Goal: Task Accomplishment & Management: Manage account settings

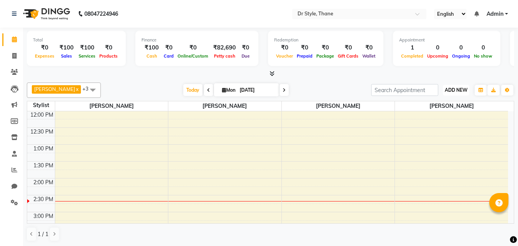
click at [445, 88] on span "ADD NEW" at bounding box center [456, 90] width 23 height 6
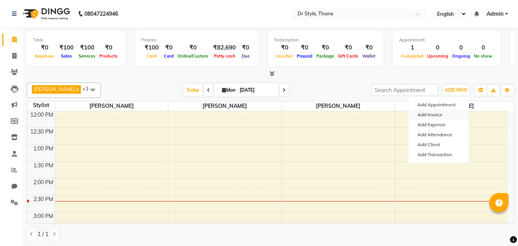
click at [442, 114] on link "Add Invoice" at bounding box center [439, 115] width 61 height 10
select select "service"
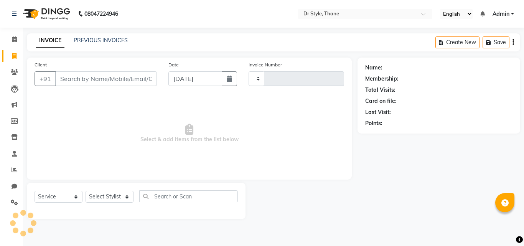
type input "1100"
select select "7832"
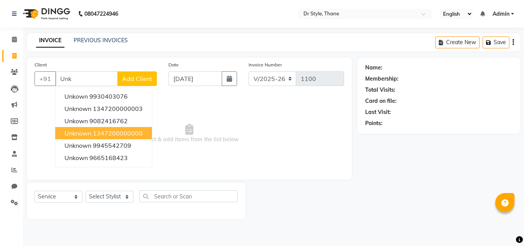
click at [76, 132] on span "unknown" at bounding box center [77, 133] width 27 height 8
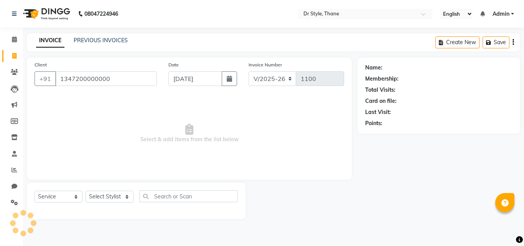
type input "1347200000000"
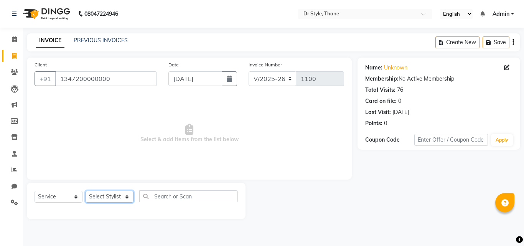
click at [97, 199] on select "Select Stylist [PERSON_NAME] [PERSON_NAME] [PERSON_NAME] [PERSON_NAME] [PERSON_…" at bounding box center [110, 197] width 48 height 12
select select "86376"
click at [86, 191] on select "Select Stylist [PERSON_NAME] [PERSON_NAME] [PERSON_NAME] [PERSON_NAME] [PERSON_…" at bounding box center [110, 197] width 48 height 12
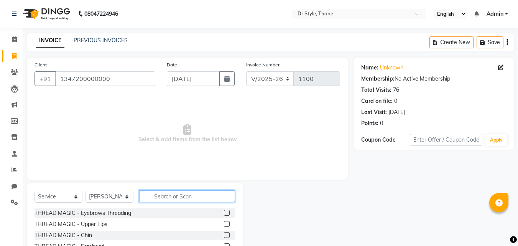
click at [156, 194] on input "text" at bounding box center [187, 196] width 96 height 12
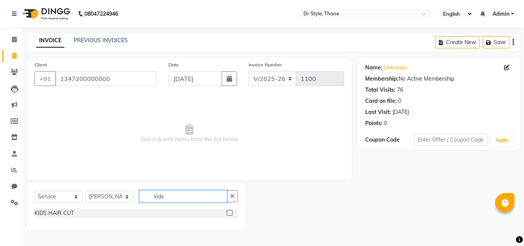
type input "kids"
click at [233, 213] on div at bounding box center [232, 213] width 11 height 10
click at [229, 212] on label at bounding box center [230, 213] width 6 height 6
click at [229, 212] on input "checkbox" at bounding box center [229, 213] width 5 height 5
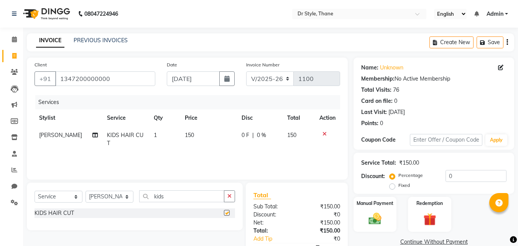
checkbox input "false"
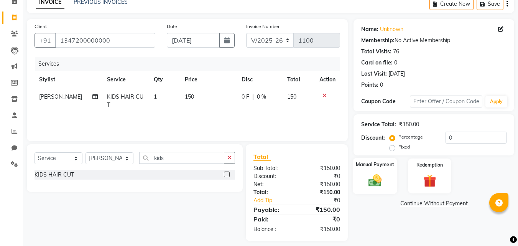
click at [381, 179] on img at bounding box center [375, 180] width 21 height 15
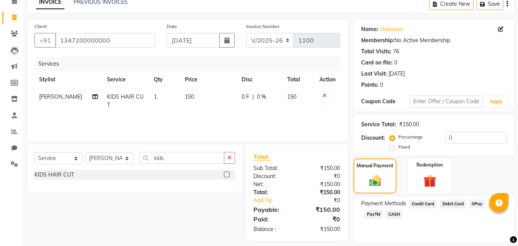
click at [418, 200] on span "Credit Card" at bounding box center [423, 204] width 28 height 9
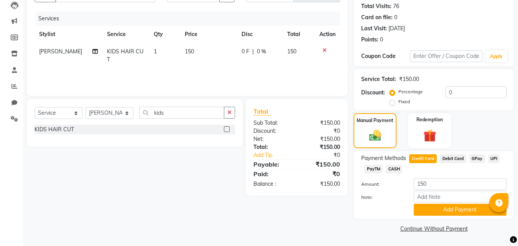
click at [438, 213] on button "Add Payment" at bounding box center [460, 210] width 93 height 12
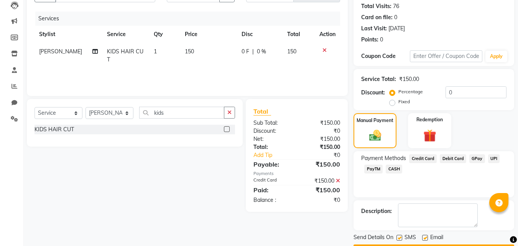
scroll to position [106, 0]
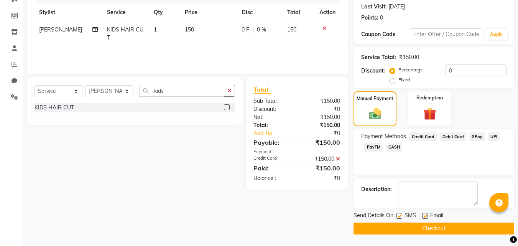
click at [423, 225] on button "Checkout" at bounding box center [434, 229] width 161 height 12
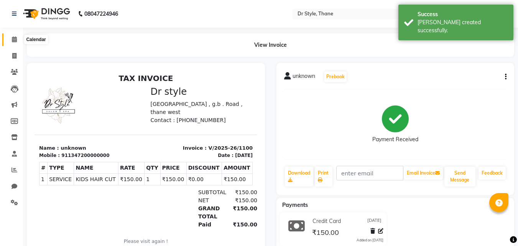
click at [17, 41] on icon at bounding box center [14, 39] width 5 height 6
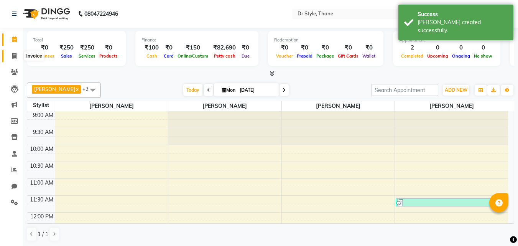
click at [10, 55] on span at bounding box center [14, 56] width 13 height 9
select select "service"
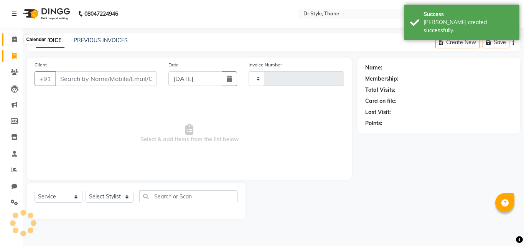
type input "1101"
click at [13, 39] on icon at bounding box center [14, 39] width 5 height 6
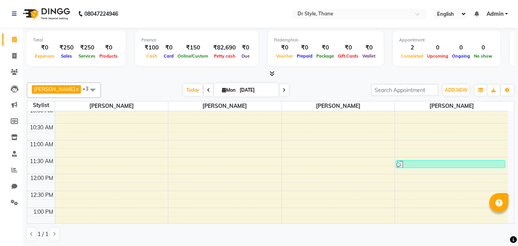
drag, startPoint x: 491, startPoint y: 145, endPoint x: 487, endPoint y: 149, distance: 6.0
drag, startPoint x: 487, startPoint y: 149, endPoint x: 16, endPoint y: 55, distance: 480.5
click at [16, 55] on icon at bounding box center [14, 56] width 4 height 6
select select "service"
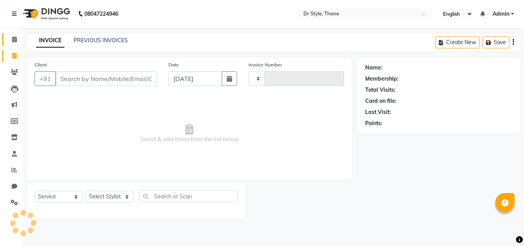
type input "1101"
select select "7832"
click at [17, 40] on icon at bounding box center [14, 39] width 5 height 6
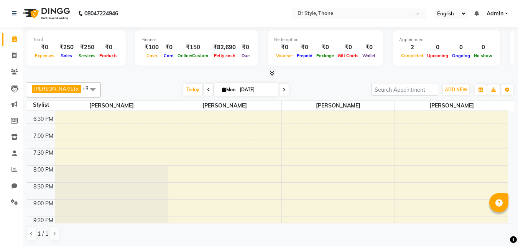
scroll to position [360, 0]
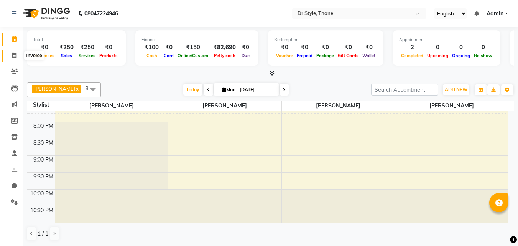
click at [13, 56] on icon at bounding box center [14, 56] width 4 height 6
select select "service"
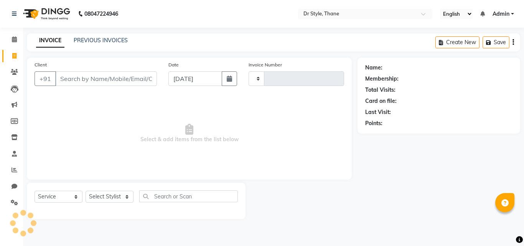
type input "1101"
select select "7832"
click at [84, 38] on link "PREVIOUS INVOICES" at bounding box center [101, 40] width 54 height 7
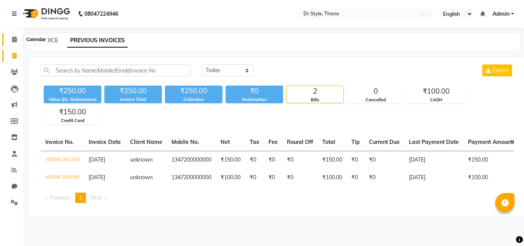
click at [18, 41] on span at bounding box center [14, 39] width 13 height 9
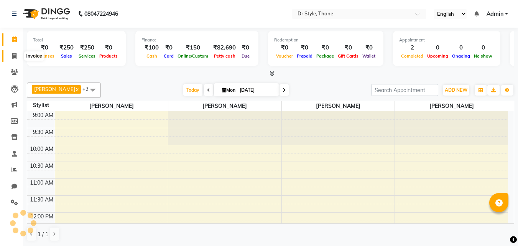
click at [15, 58] on icon at bounding box center [14, 56] width 4 height 6
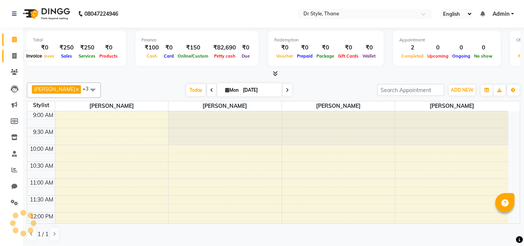
select select "7832"
select select "service"
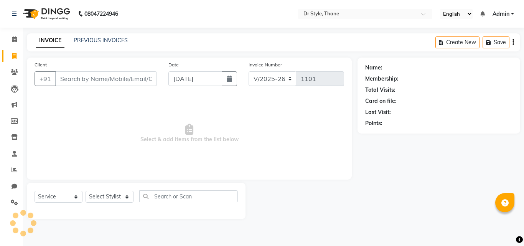
click at [74, 81] on input "Client" at bounding box center [106, 78] width 102 height 15
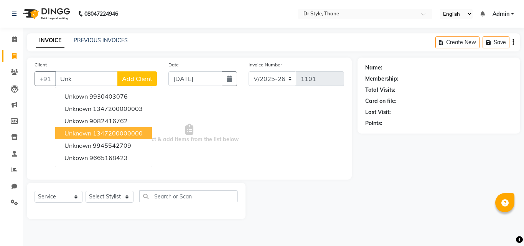
click at [109, 130] on ngb-highlight "1347200000000" at bounding box center [118, 133] width 50 height 8
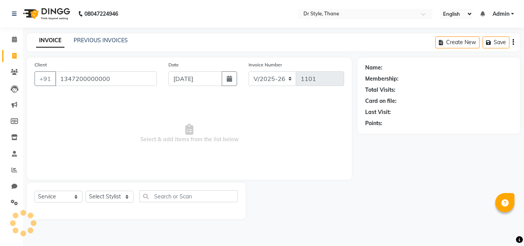
type input "1347200000000"
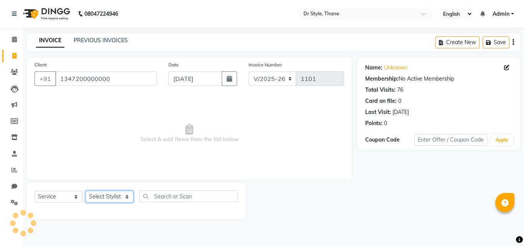
click at [107, 196] on select "Select Stylist Amir Apeksha Haider Salmani HASIM Salman Sheetal Panchal" at bounding box center [110, 197] width 48 height 12
select select "86376"
click at [86, 191] on select "Select Stylist Amir Apeksha Haider Salmani HASIM Salman Sheetal Panchal" at bounding box center [110, 197] width 48 height 12
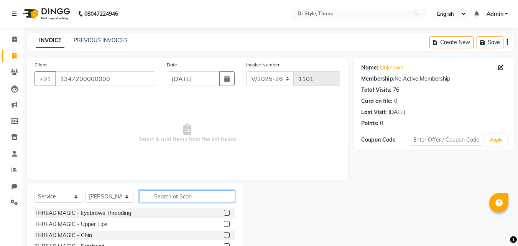
click at [178, 196] on input "text" at bounding box center [187, 196] width 96 height 12
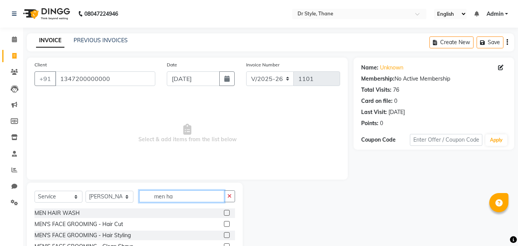
type input "men ha"
click at [227, 223] on label at bounding box center [227, 224] width 6 height 6
click at [227, 223] on input "checkbox" at bounding box center [226, 224] width 5 height 5
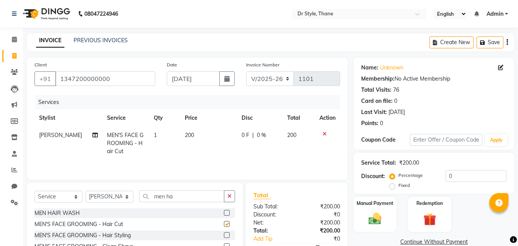
checkbox input "false"
click at [181, 191] on input "men ha" at bounding box center [181, 196] width 85 height 12
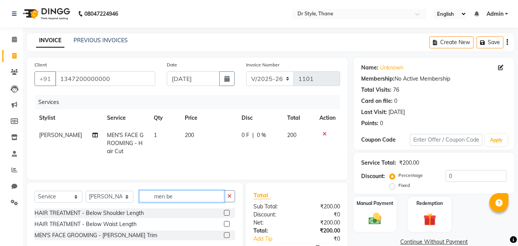
type input "men be"
click at [226, 237] on label at bounding box center [227, 235] width 6 height 6
click at [226, 237] on input "checkbox" at bounding box center [226, 235] width 5 height 5
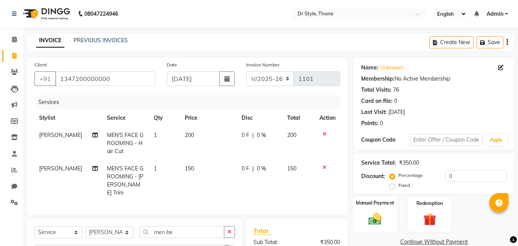
checkbox input "false"
click at [380, 216] on img at bounding box center [375, 218] width 21 height 15
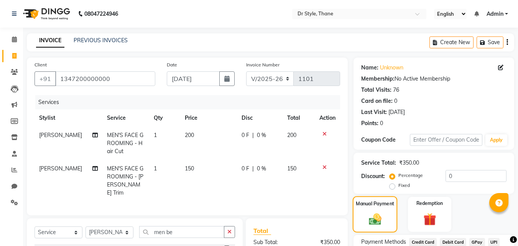
scroll to position [78, 0]
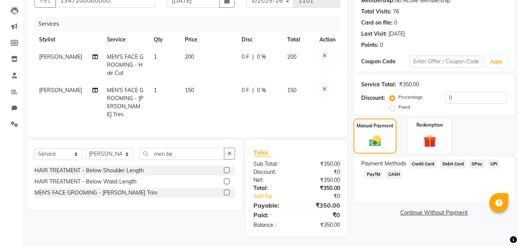
click at [393, 176] on span "CASH" at bounding box center [394, 174] width 17 height 9
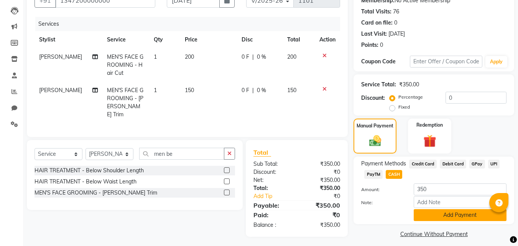
click at [432, 215] on button "Add Payment" at bounding box center [460, 215] width 93 height 12
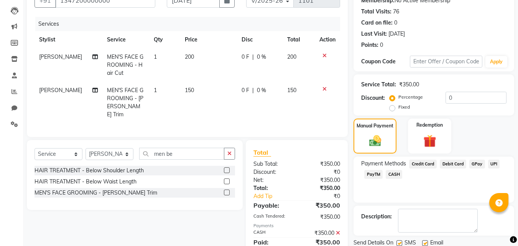
scroll to position [106, 0]
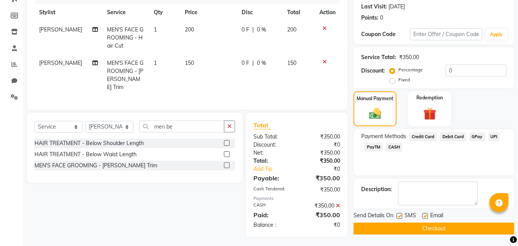
click at [423, 232] on button "Checkout" at bounding box center [434, 229] width 161 height 12
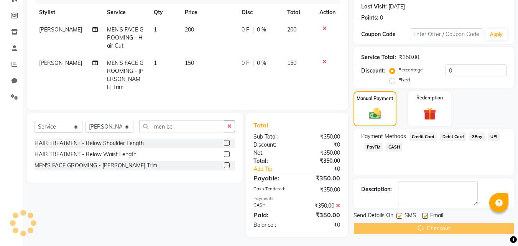
scroll to position [0, 0]
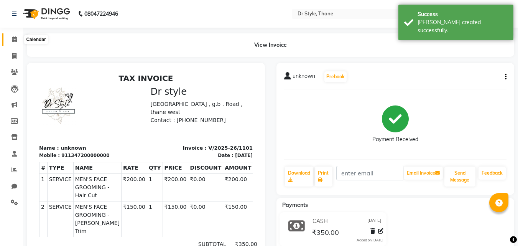
click at [17, 41] on icon at bounding box center [14, 39] width 5 height 6
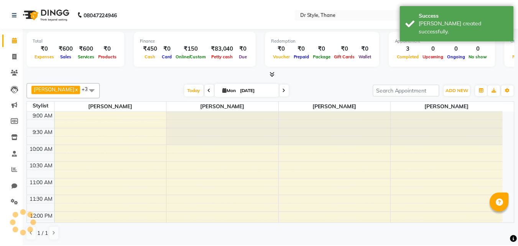
scroll to position [203, 0]
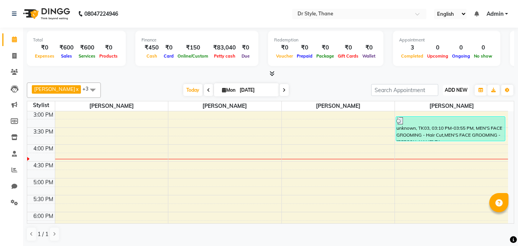
click at [448, 92] on span "ADD NEW" at bounding box center [456, 90] width 23 height 6
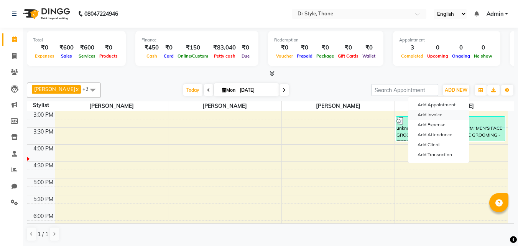
click at [443, 111] on link "Add Invoice" at bounding box center [439, 115] width 61 height 10
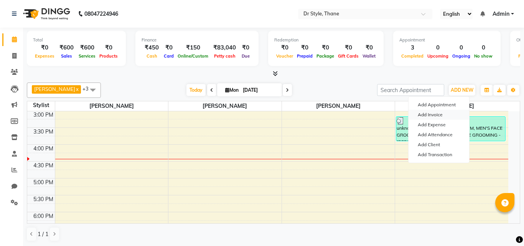
select select "service"
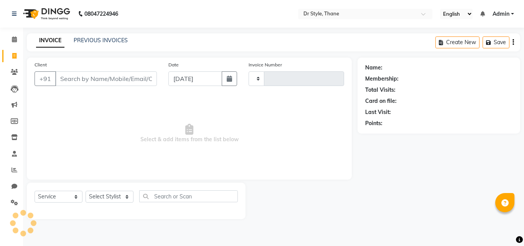
click at [81, 78] on input "Client" at bounding box center [106, 78] width 102 height 15
type input "1102"
select select "7832"
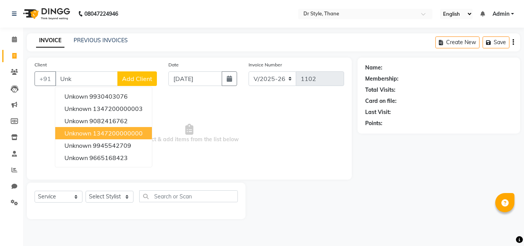
click at [91, 134] on span "unknown" at bounding box center [77, 133] width 27 height 8
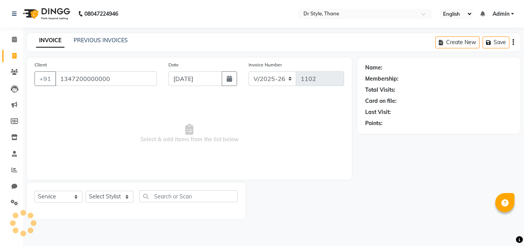
type input "1347200000000"
click at [101, 195] on select "Select Stylist Amir Apeksha Haider Salmani HASIM Salman Sheetal Panchal" at bounding box center [110, 197] width 48 height 12
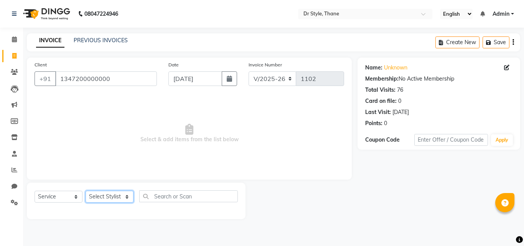
select select "81004"
click at [86, 191] on select "Select Stylist Amir Apeksha Haider Salmani HASIM Salman Sheetal Panchal" at bounding box center [110, 197] width 48 height 12
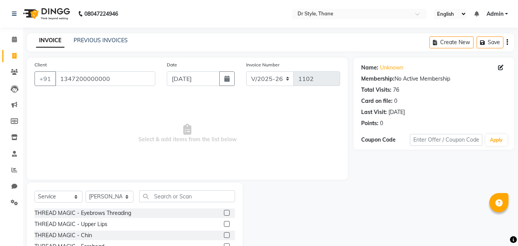
click at [224, 213] on label at bounding box center [227, 213] width 6 height 6
click at [224, 213] on input "checkbox" at bounding box center [226, 213] width 5 height 5
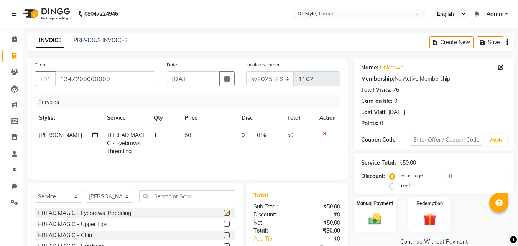
checkbox input "false"
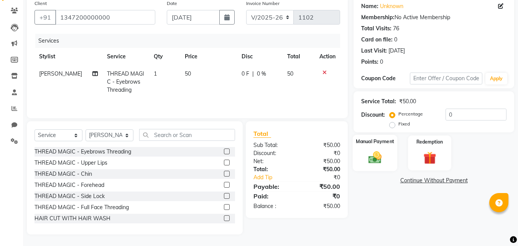
click at [372, 154] on img at bounding box center [375, 157] width 21 height 15
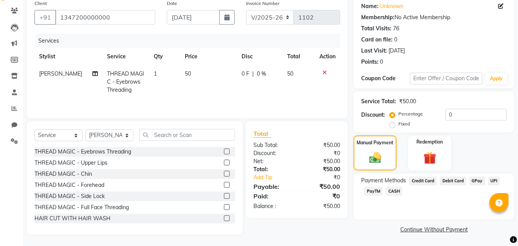
click at [472, 181] on span "GPay" at bounding box center [478, 181] width 16 height 9
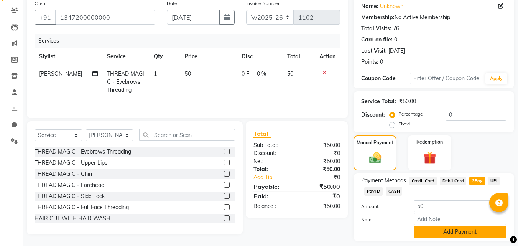
click at [446, 230] on button "Add Payment" at bounding box center [460, 232] width 93 height 12
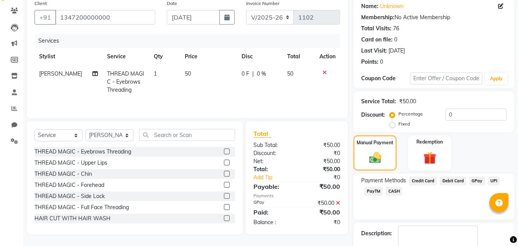
scroll to position [106, 0]
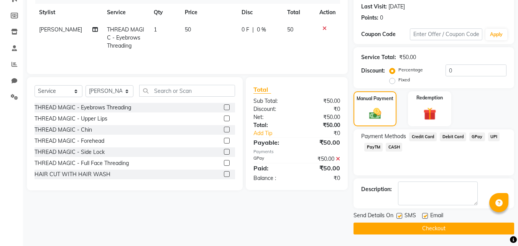
click at [416, 229] on button "Checkout" at bounding box center [434, 229] width 161 height 12
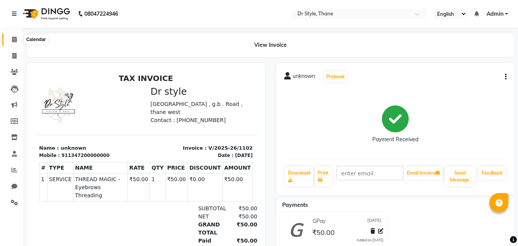
click at [13, 39] on icon at bounding box center [14, 39] width 5 height 6
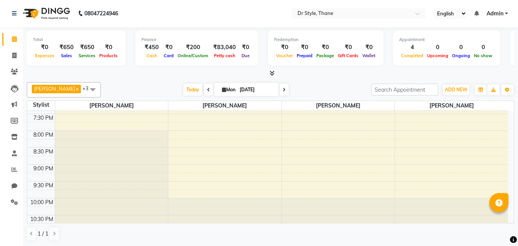
scroll to position [360, 0]
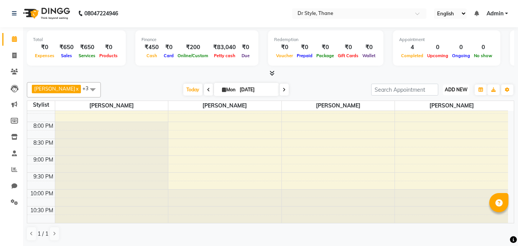
click at [443, 91] on button "ADD NEW Toggle Dropdown" at bounding box center [456, 89] width 26 height 11
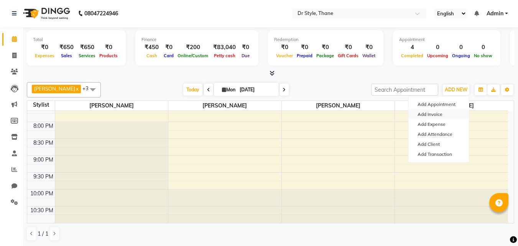
click at [436, 111] on link "Add Invoice" at bounding box center [439, 114] width 61 height 10
select select "service"
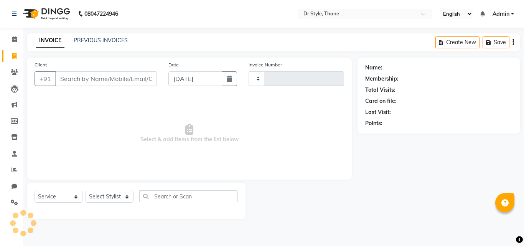
type input "1103"
select select "7832"
click at [89, 79] on input "Client" at bounding box center [106, 78] width 102 height 15
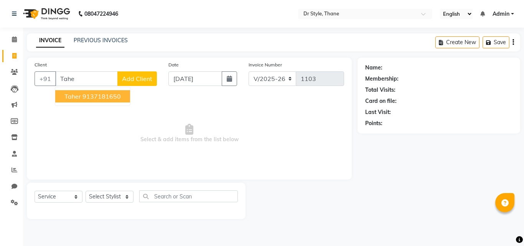
click at [106, 101] on button "Taher 9137181650" at bounding box center [92, 96] width 75 height 12
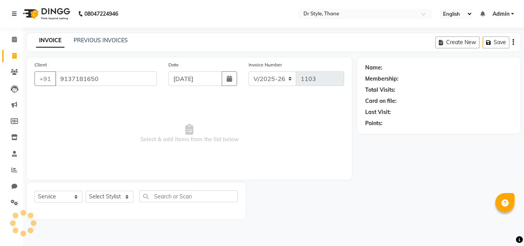
type input "9137181650"
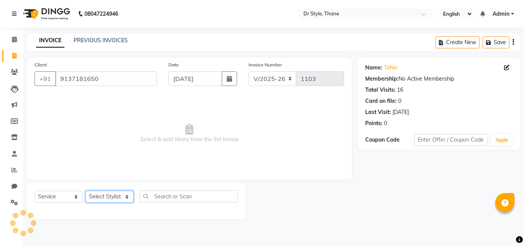
click at [100, 194] on select "Select Stylist Amir Apeksha Haider Salmani HASIM Salman Sheetal Panchal" at bounding box center [110, 197] width 48 height 12
select select "86376"
click at [86, 191] on select "Select Stylist Amir Apeksha Haider Salmani HASIM Salman Sheetal Panchal" at bounding box center [110, 197] width 48 height 12
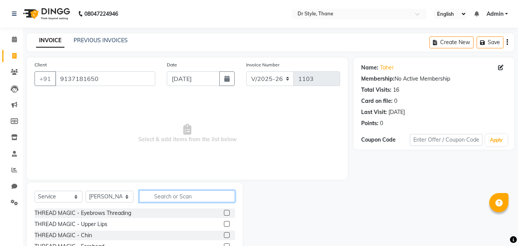
click at [170, 195] on input "text" at bounding box center [187, 196] width 96 height 12
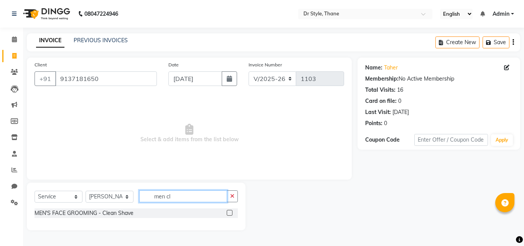
type input "men cl"
click at [231, 214] on label at bounding box center [230, 213] width 6 height 6
click at [231, 214] on input "checkbox" at bounding box center [229, 213] width 5 height 5
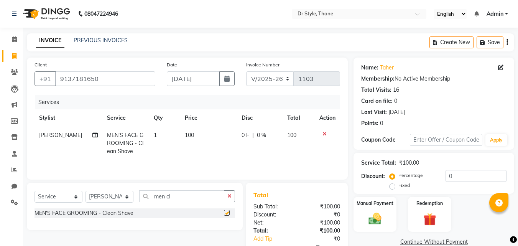
checkbox input "false"
click at [388, 213] on div "Manual Payment" at bounding box center [375, 214] width 45 height 36
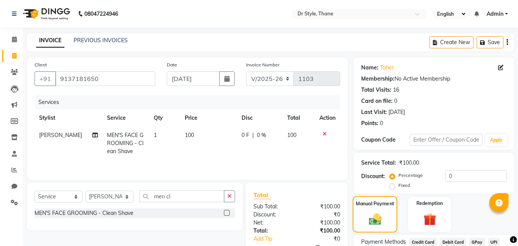
scroll to position [62, 0]
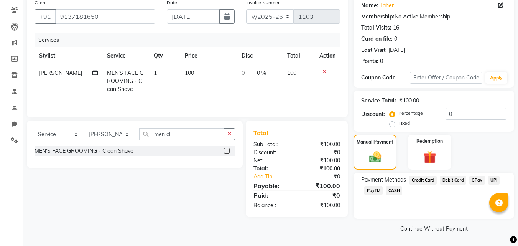
click at [393, 190] on span "CASH" at bounding box center [394, 190] width 17 height 9
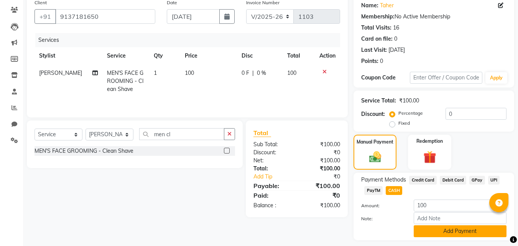
click at [449, 235] on button "Add Payment" at bounding box center [460, 231] width 93 height 12
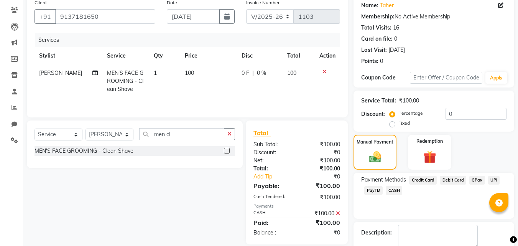
scroll to position [106, 0]
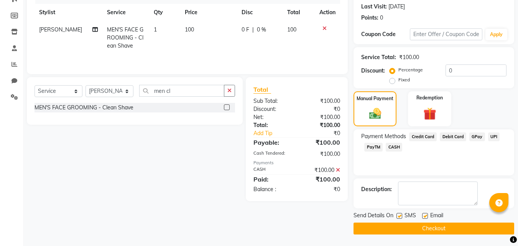
click at [448, 229] on button "Checkout" at bounding box center [434, 229] width 161 height 12
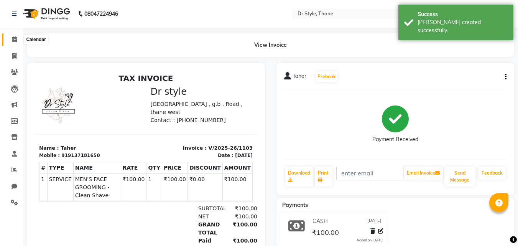
click at [15, 41] on icon at bounding box center [14, 39] width 5 height 6
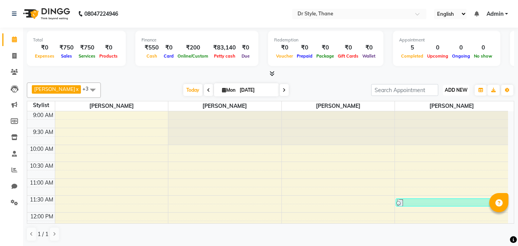
click at [447, 88] on span "ADD NEW" at bounding box center [456, 90] width 23 height 6
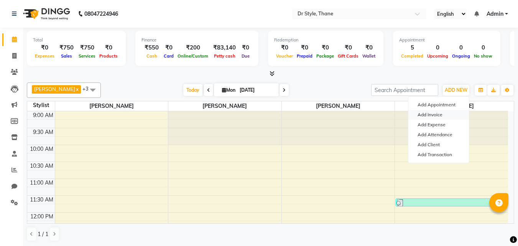
click at [437, 112] on link "Add Invoice" at bounding box center [439, 115] width 61 height 10
select select "service"
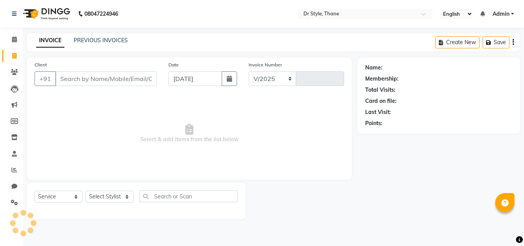
select select "7832"
type input "1104"
click at [105, 197] on select "Select Stylist Amir Apeksha Haider Salmani HASIM Salman Sheetal Panchal" at bounding box center [110, 197] width 48 height 12
select select "81004"
click at [86, 191] on select "Select Stylist Amir Apeksha Haider Salmani HASIM Salman Sheetal Panchal" at bounding box center [110, 197] width 48 height 12
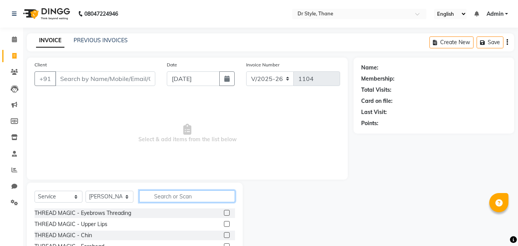
click at [167, 195] on input "text" at bounding box center [187, 196] width 96 height 12
click at [224, 221] on label at bounding box center [227, 224] width 6 height 6
click at [224, 222] on input "checkbox" at bounding box center [226, 224] width 5 height 5
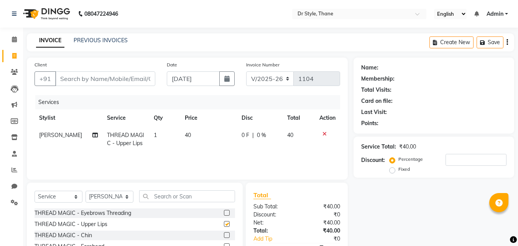
checkbox input "false"
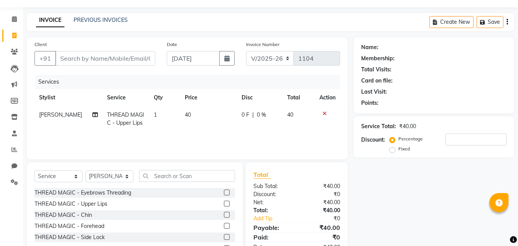
scroll to position [61, 0]
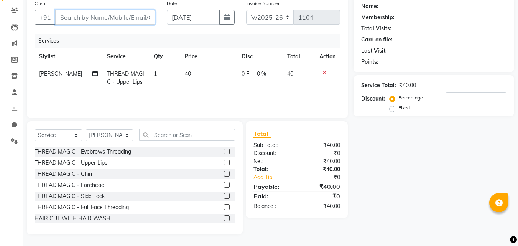
click at [104, 17] on input "Client" at bounding box center [105, 17] width 100 height 15
type input "U"
type input "0"
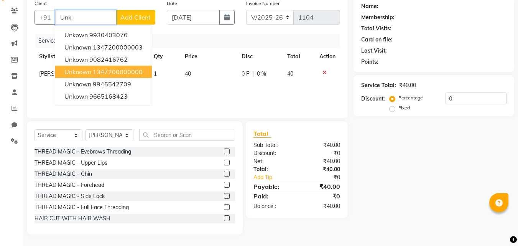
click at [132, 74] on ngb-highlight "1347200000000" at bounding box center [118, 72] width 50 height 8
type input "1347200000000"
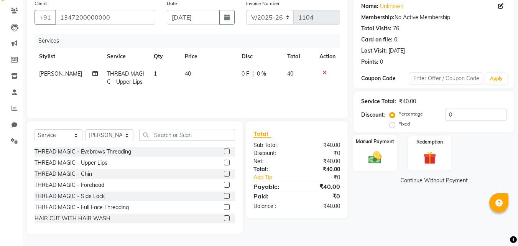
click at [376, 157] on img at bounding box center [375, 157] width 21 height 15
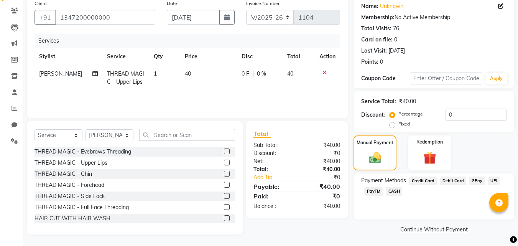
click at [474, 182] on span "GPay" at bounding box center [478, 181] width 16 height 9
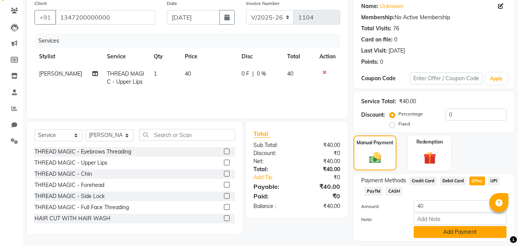
click at [446, 229] on button "Add Payment" at bounding box center [460, 232] width 93 height 12
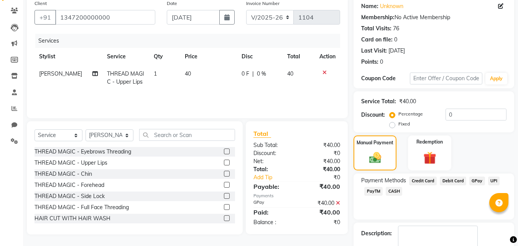
scroll to position [106, 0]
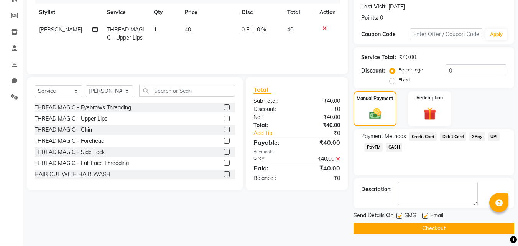
click at [432, 230] on button "Checkout" at bounding box center [434, 229] width 161 height 12
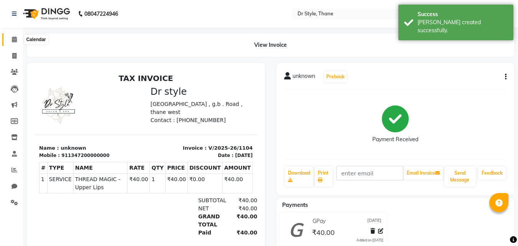
click at [18, 36] on span at bounding box center [14, 39] width 13 height 9
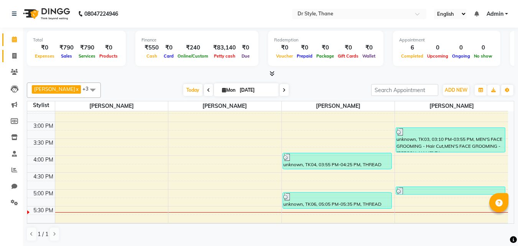
click at [17, 51] on link "Invoice" at bounding box center [11, 56] width 18 height 13
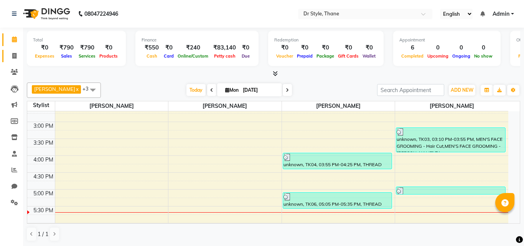
select select "service"
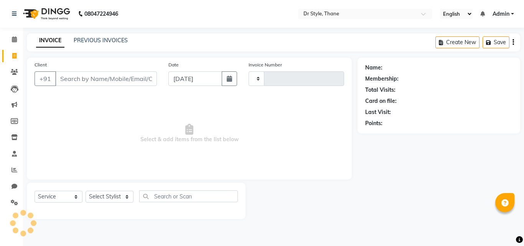
type input "1105"
select select "7832"
click at [10, 34] on link "Calendar" at bounding box center [11, 39] width 18 height 13
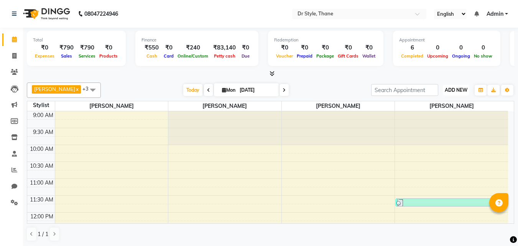
click at [445, 94] on button "ADD NEW Toggle Dropdown" at bounding box center [456, 90] width 26 height 11
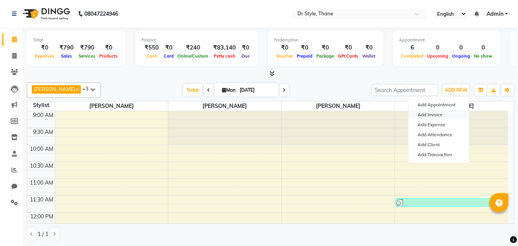
click at [429, 114] on link "Add Invoice" at bounding box center [439, 115] width 61 height 10
select select "service"
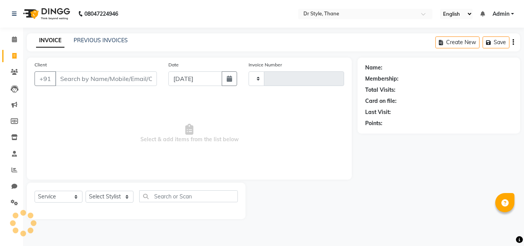
type input "1105"
select select "7832"
click at [15, 37] on icon at bounding box center [14, 39] width 5 height 6
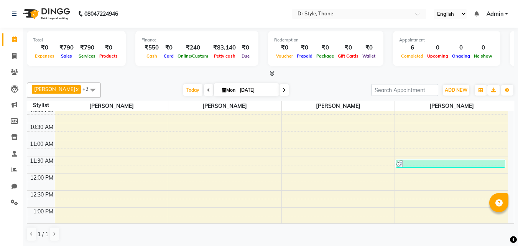
scroll to position [38, 0]
click at [9, 53] on span at bounding box center [14, 56] width 13 height 9
select select "service"
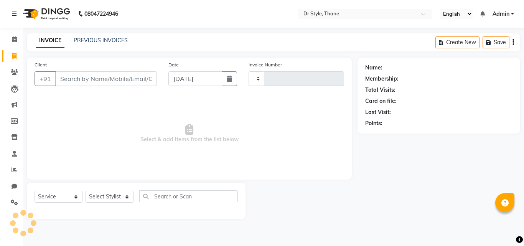
type input "1105"
select select "7832"
click at [14, 37] on icon at bounding box center [14, 39] width 5 height 6
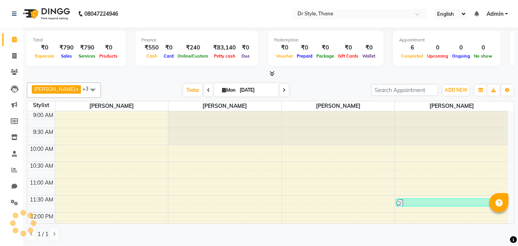
scroll to position [304, 0]
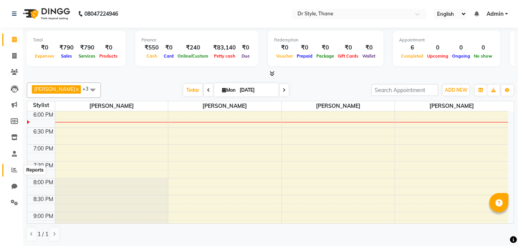
click at [13, 168] on icon at bounding box center [15, 170] width 6 height 6
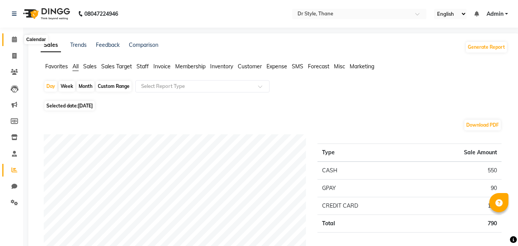
click at [16, 40] on icon at bounding box center [14, 39] width 5 height 6
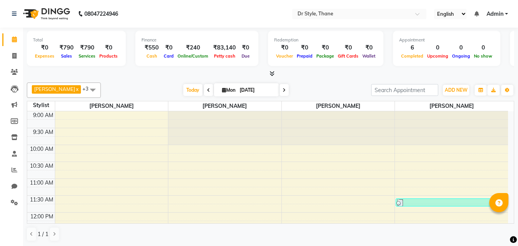
click at [56, 49] on div "₹790" at bounding box center [66, 47] width 20 height 9
click at [156, 47] on div "₹550" at bounding box center [152, 47] width 20 height 9
click at [155, 54] on span "Cash" at bounding box center [152, 55] width 15 height 5
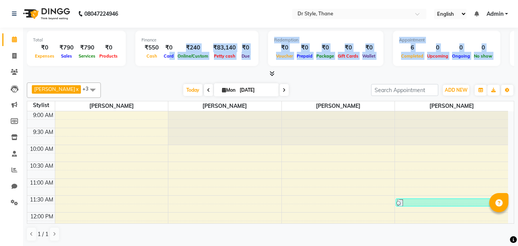
drag, startPoint x: 167, startPoint y: 57, endPoint x: 170, endPoint y: 74, distance: 17.2
click at [170, 74] on div "Total ₹0 Expenses ₹790 Sales ₹790 Services ₹0 Products Finance ₹550 Cash ₹0 Car…" at bounding box center [271, 53] width 488 height 50
click at [170, 74] on div at bounding box center [271, 74] width 488 height 8
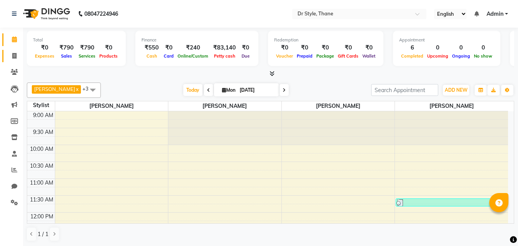
click at [12, 51] on link "Invoice" at bounding box center [11, 56] width 18 height 13
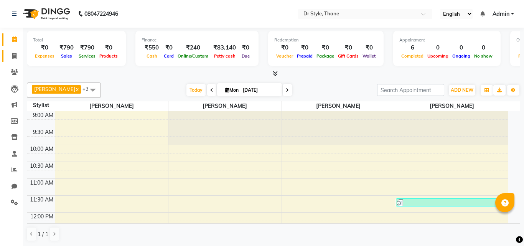
select select "7832"
select select "service"
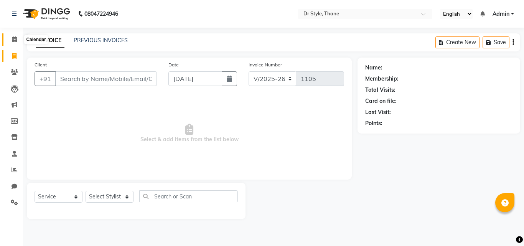
click at [13, 40] on icon at bounding box center [14, 39] width 5 height 6
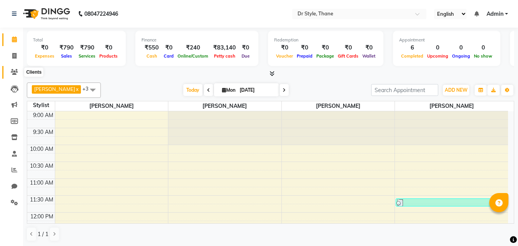
click at [16, 70] on icon at bounding box center [14, 72] width 7 height 6
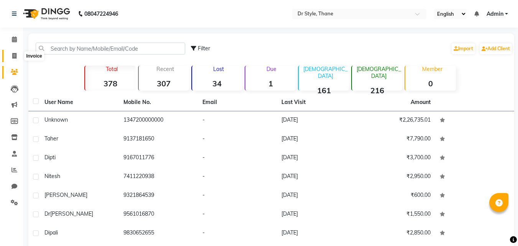
click at [13, 57] on icon at bounding box center [14, 56] width 4 height 6
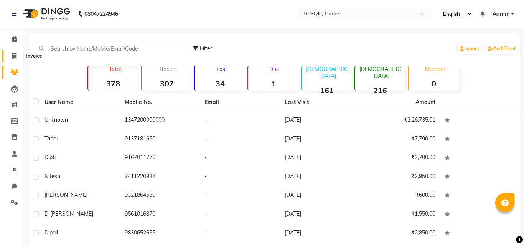
select select "7832"
select select "service"
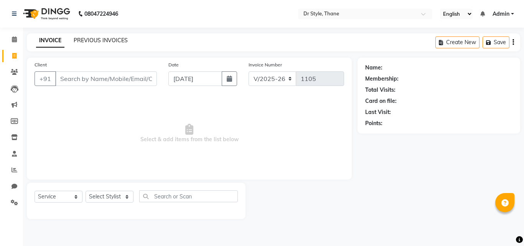
click at [112, 40] on link "PREVIOUS INVOICES" at bounding box center [101, 40] width 54 height 7
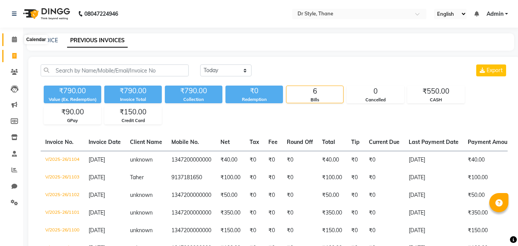
click at [11, 37] on span at bounding box center [14, 39] width 13 height 9
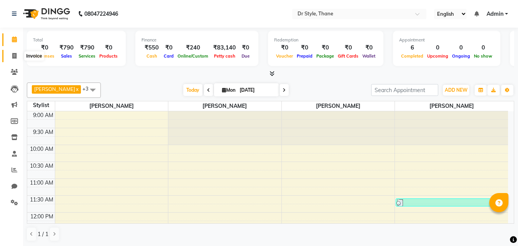
click at [13, 55] on icon at bounding box center [14, 56] width 4 height 6
select select "service"
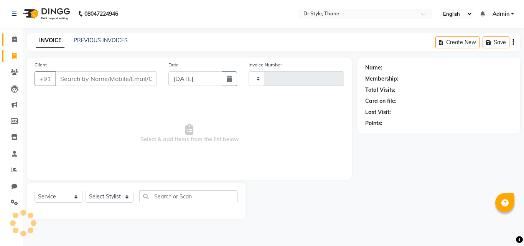
type input "1105"
select select "7832"
click at [17, 37] on icon at bounding box center [14, 39] width 5 height 6
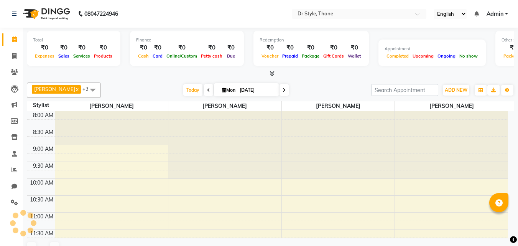
scroll to position [274, 0]
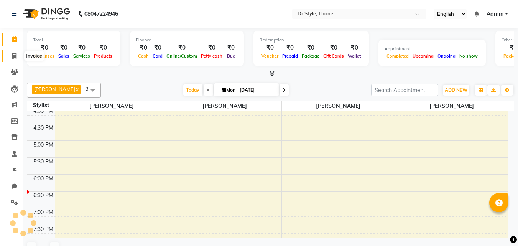
click at [8, 56] on span at bounding box center [14, 56] width 13 height 9
select select "service"
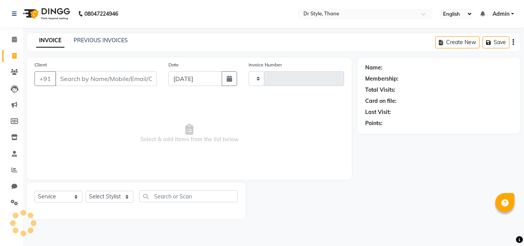
type input "1105"
select select "7832"
click at [100, 10] on b "08047224946" at bounding box center [101, 13] width 34 height 21
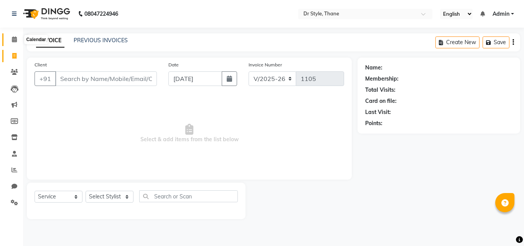
click at [11, 40] on span at bounding box center [14, 39] width 13 height 9
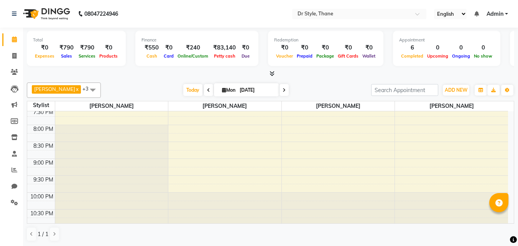
scroll to position [360, 0]
click at [154, 54] on span "Cash" at bounding box center [152, 55] width 15 height 5
click at [13, 55] on icon at bounding box center [14, 56] width 4 height 6
select select "service"
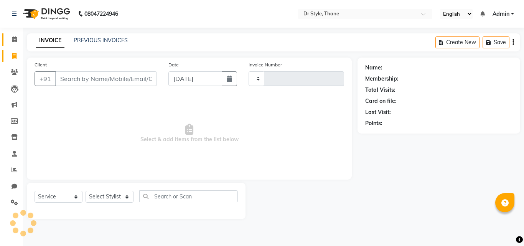
type input "1105"
select select "7832"
click at [11, 40] on span at bounding box center [14, 39] width 13 height 9
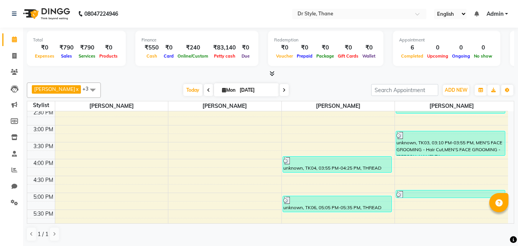
scroll to position [207, 0]
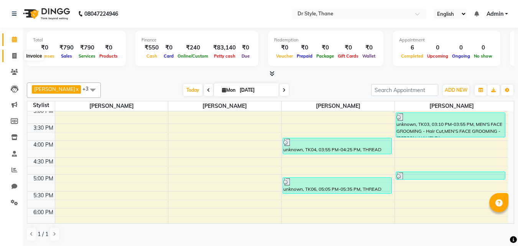
click at [12, 54] on icon at bounding box center [14, 56] width 4 height 6
select select "service"
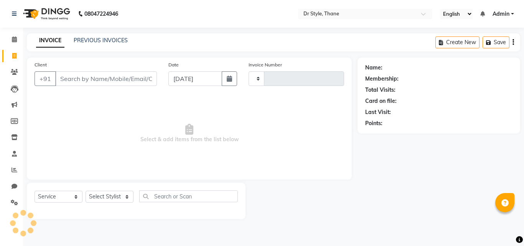
type input "1105"
select select "7832"
click at [17, 40] on icon at bounding box center [14, 39] width 5 height 6
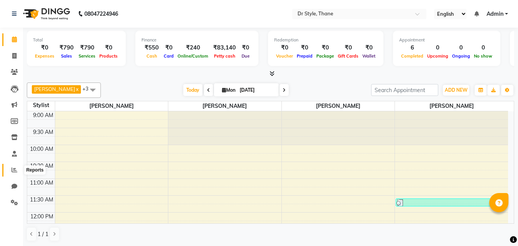
click at [13, 167] on span at bounding box center [14, 170] width 13 height 9
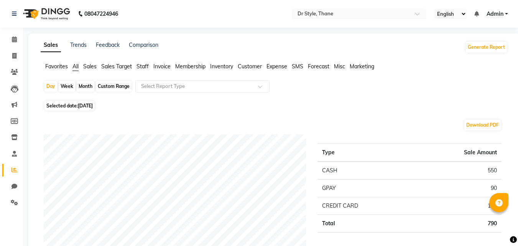
click at [84, 85] on div "Month" at bounding box center [86, 86] width 18 height 11
select select "9"
select select "2025"
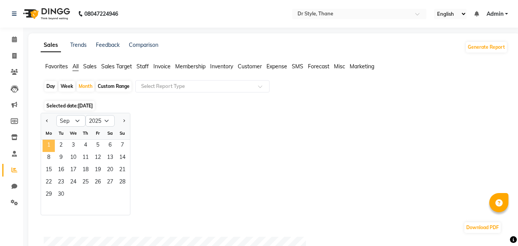
click at [54, 144] on span "1" at bounding box center [49, 146] width 12 height 12
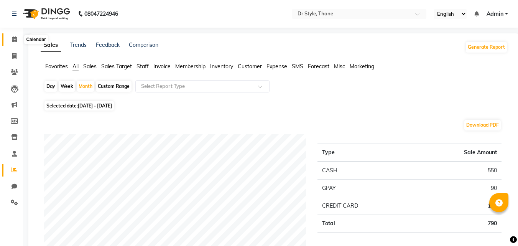
click at [13, 39] on icon at bounding box center [14, 39] width 5 height 6
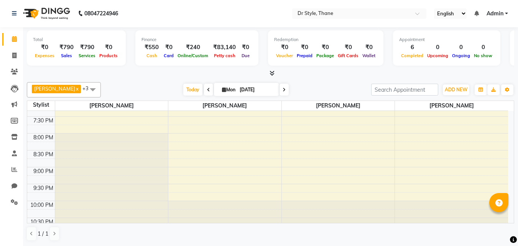
scroll to position [360, 0]
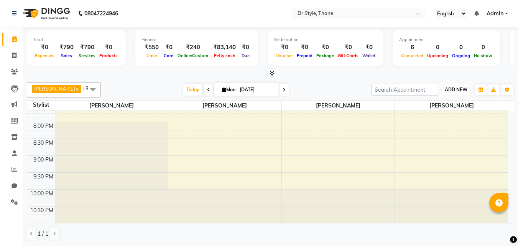
click at [446, 87] on span "ADD NEW" at bounding box center [456, 90] width 23 height 6
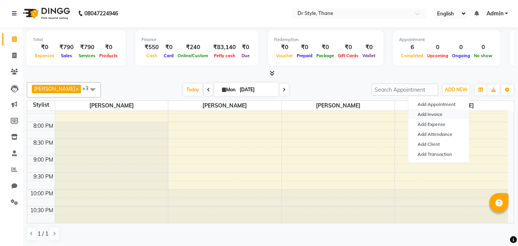
click at [429, 115] on link "Add Invoice" at bounding box center [439, 114] width 61 height 10
select select "service"
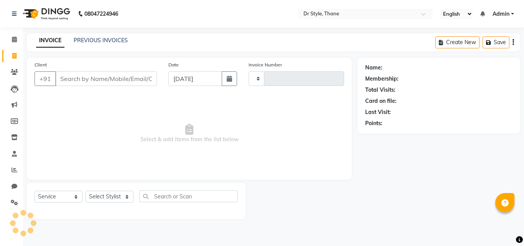
type input "1105"
select select "7832"
click at [88, 81] on input "Client" at bounding box center [106, 78] width 102 height 15
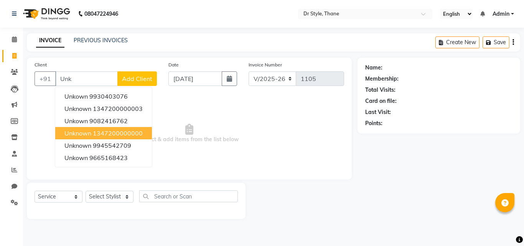
click at [106, 129] on button "unknown 1347200000000" at bounding box center [103, 133] width 97 height 12
type input "1347200000000"
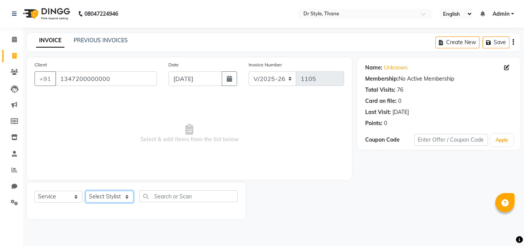
click at [109, 198] on select "Select Stylist Amir Apeksha Haider Salmani HASIM Salman Sheetal Panchal" at bounding box center [110, 197] width 48 height 12
select select "81004"
click at [86, 191] on select "Select Stylist Amir Apeksha Haider Salmani HASIM Salman Sheetal Panchal" at bounding box center [110, 197] width 48 height 12
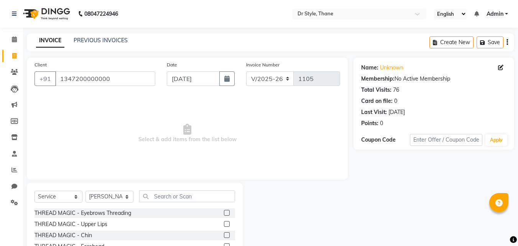
click at [224, 213] on label at bounding box center [227, 213] width 6 height 6
click at [224, 213] on input "checkbox" at bounding box center [226, 213] width 5 height 5
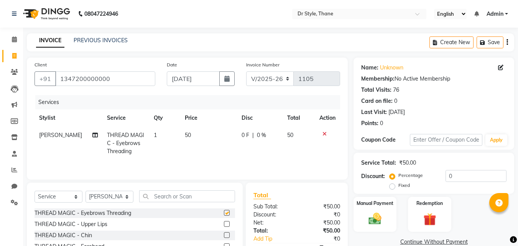
checkbox input "false"
click at [224, 223] on label at bounding box center [227, 224] width 6 height 6
click at [224, 223] on input "checkbox" at bounding box center [226, 224] width 5 height 5
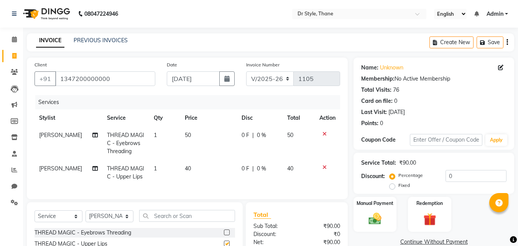
checkbox input "false"
click at [367, 216] on img at bounding box center [375, 218] width 21 height 15
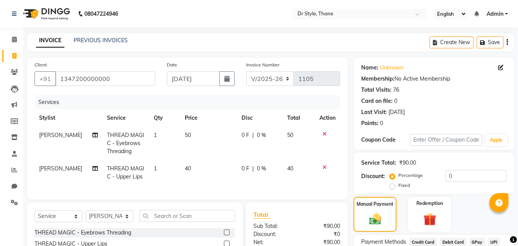
scroll to position [87, 0]
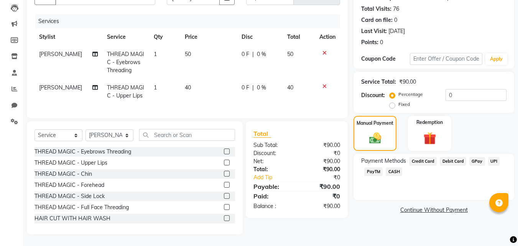
click at [472, 157] on span "GPay" at bounding box center [478, 161] width 16 height 9
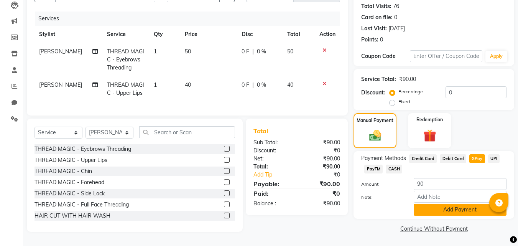
click at [432, 207] on button "Add Payment" at bounding box center [460, 210] width 93 height 12
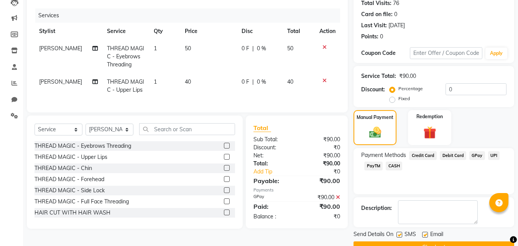
scroll to position [106, 0]
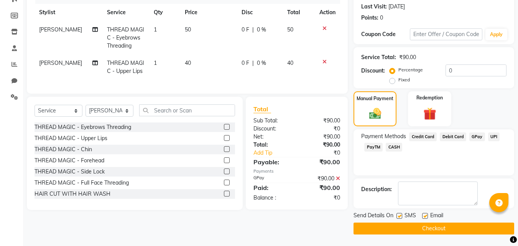
click at [414, 228] on button "Checkout" at bounding box center [434, 229] width 161 height 12
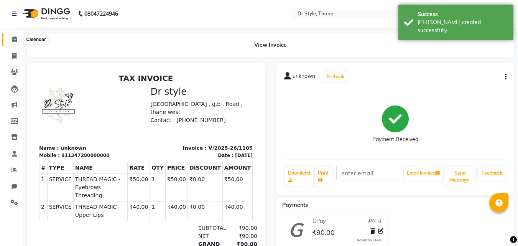
click at [15, 38] on icon at bounding box center [14, 39] width 5 height 6
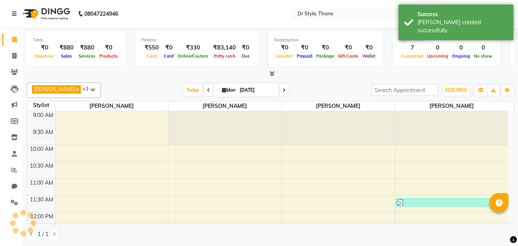
scroll to position [304, 0]
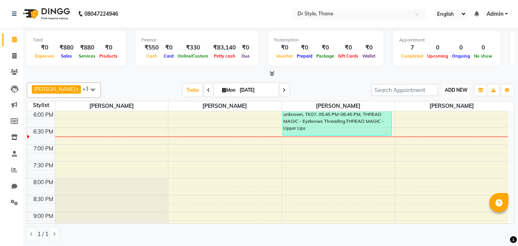
click at [447, 93] on button "ADD NEW Toggle Dropdown" at bounding box center [456, 90] width 26 height 11
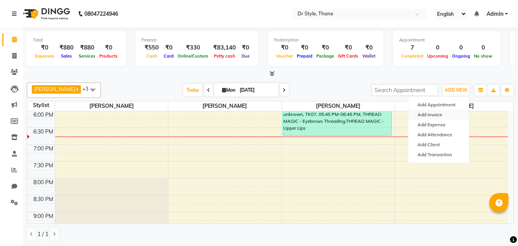
click at [426, 113] on link "Add Invoice" at bounding box center [439, 115] width 61 height 10
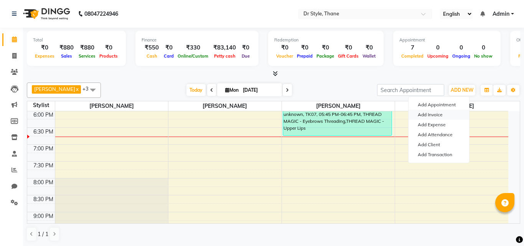
select select "service"
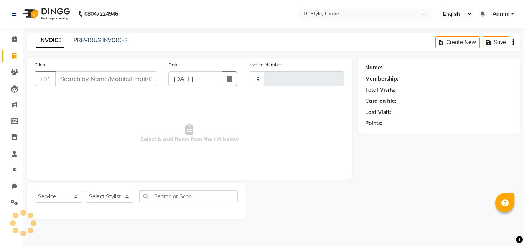
type input "1106"
select select "7832"
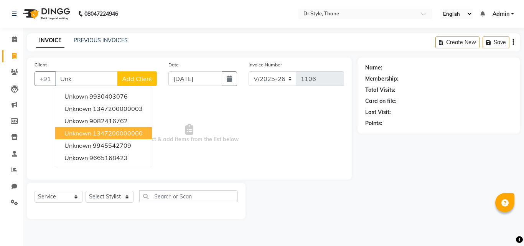
click at [112, 138] on button "unknown 1347200000000" at bounding box center [103, 133] width 97 height 12
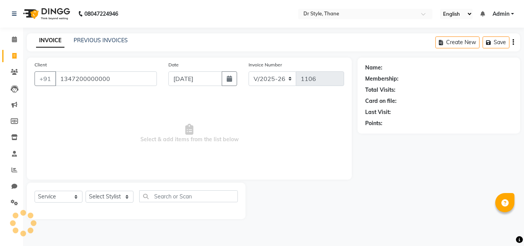
type input "1347200000000"
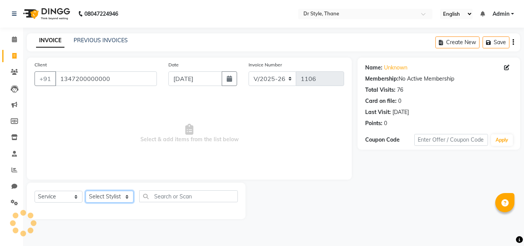
click at [103, 198] on select "Select Stylist Amir Apeksha Haider Salmani HASIM Salman Sheetal Panchal" at bounding box center [110, 197] width 48 height 12
select select "86376"
click at [86, 191] on select "Select Stylist Amir Apeksha Haider Salmani HASIM Salman Sheetal Panchal" at bounding box center [110, 197] width 48 height 12
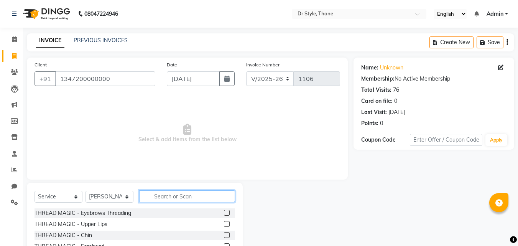
click at [159, 196] on input "text" at bounding box center [187, 196] width 96 height 12
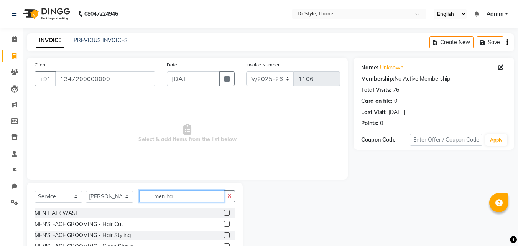
type input "men ha"
click at [227, 225] on label at bounding box center [227, 224] width 6 height 6
click at [227, 225] on input "checkbox" at bounding box center [226, 224] width 5 height 5
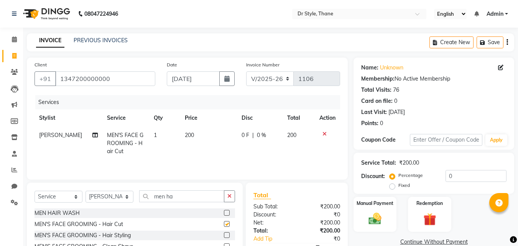
checkbox input "false"
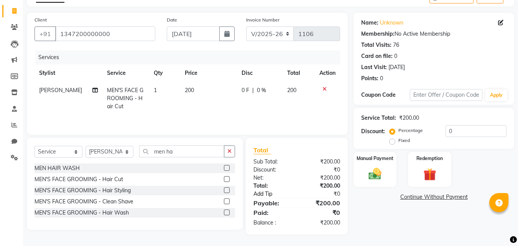
click at [255, 194] on link "Add Tip" at bounding box center [276, 194] width 57 height 8
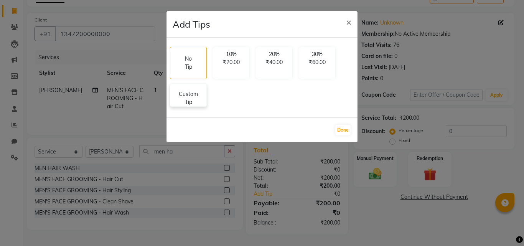
click at [190, 102] on p "Custom Tip" at bounding box center [188, 98] width 27 height 16
select select "86376"
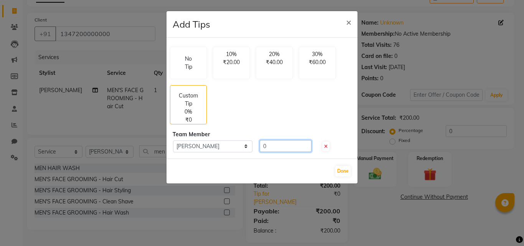
drag, startPoint x: 276, startPoint y: 146, endPoint x: 289, endPoint y: 137, distance: 16.0
click at [288, 141] on input "0" at bounding box center [286, 146] width 52 height 12
type input "25"
click at [343, 173] on button "Done" at bounding box center [342, 171] width 15 height 11
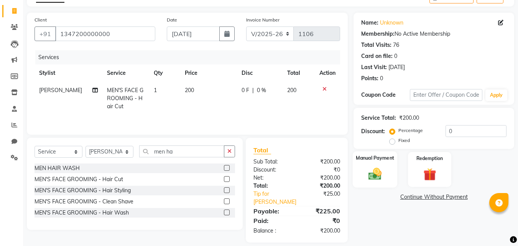
click at [384, 175] on img at bounding box center [375, 173] width 21 height 15
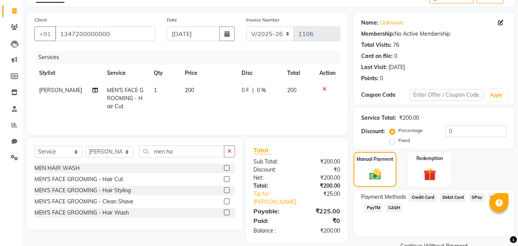
click at [473, 198] on span "GPay" at bounding box center [478, 197] width 16 height 9
click at [436, 245] on button "Add Payment" at bounding box center [460, 249] width 93 height 12
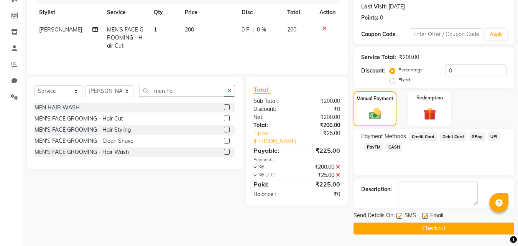
click at [437, 235] on main "INVOICE PREVIOUS INVOICES Create New Save Client +91 1347200000000 Date 01-09-2…" at bounding box center [270, 87] width 495 height 318
click at [434, 228] on button "Checkout" at bounding box center [434, 229] width 161 height 12
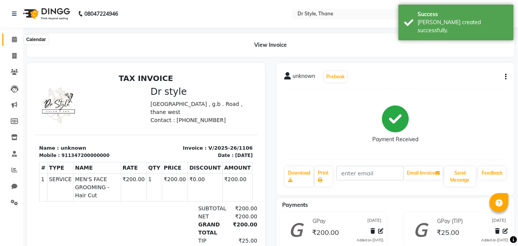
click at [12, 38] on icon at bounding box center [14, 39] width 5 height 6
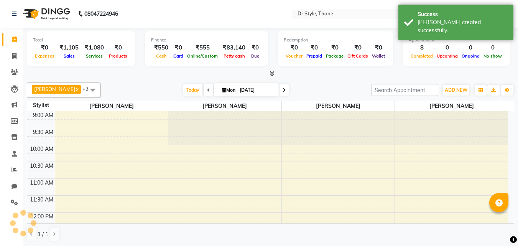
scroll to position [304, 0]
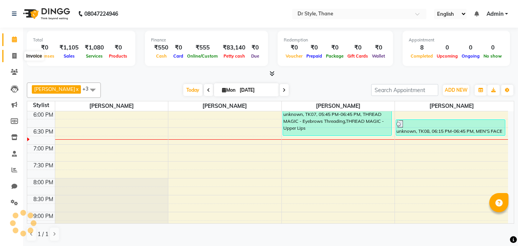
click at [14, 58] on icon at bounding box center [14, 56] width 4 height 6
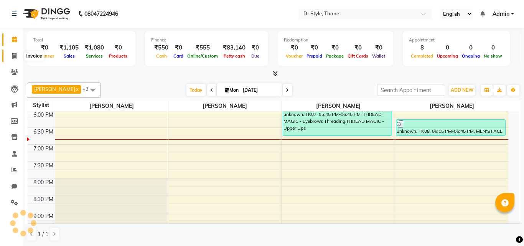
select select "7832"
select select "service"
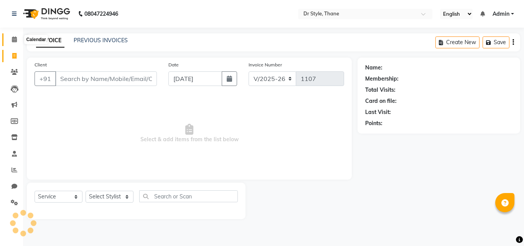
click at [17, 41] on icon at bounding box center [14, 39] width 5 height 6
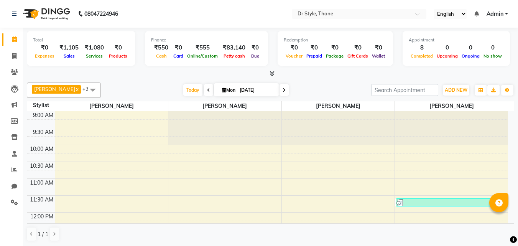
click at [13, 62] on li "Invoice" at bounding box center [11, 56] width 23 height 17
click at [15, 60] on span at bounding box center [14, 56] width 13 height 9
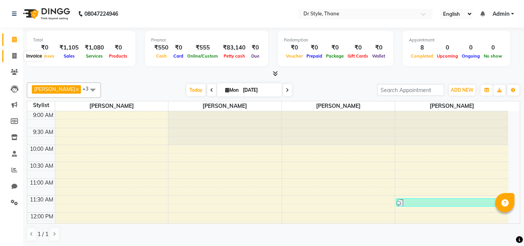
select select "7832"
select select "service"
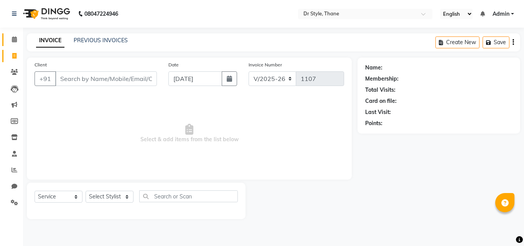
click at [10, 34] on link "Calendar" at bounding box center [11, 39] width 18 height 13
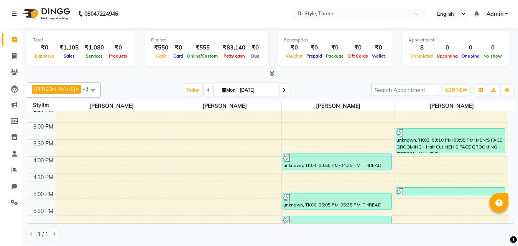
scroll to position [192, 0]
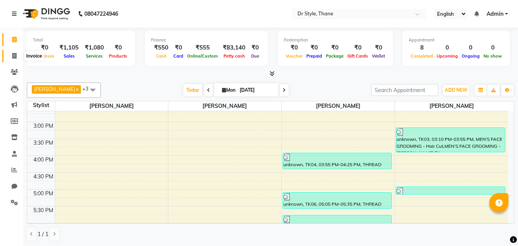
click at [12, 52] on span at bounding box center [14, 56] width 13 height 9
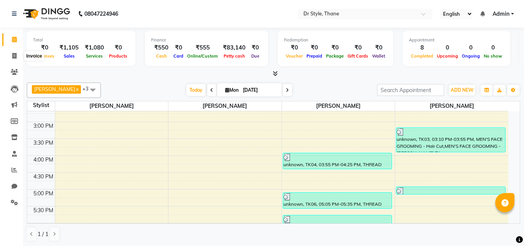
select select "7832"
select select "service"
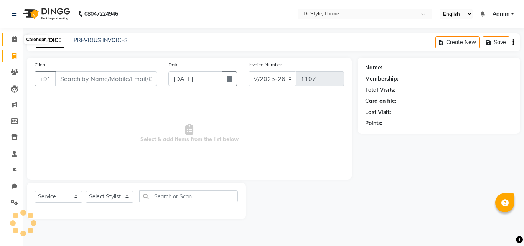
click at [14, 41] on icon at bounding box center [14, 39] width 5 height 6
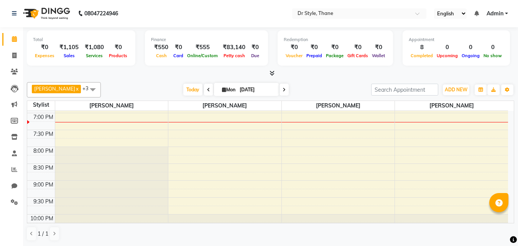
scroll to position [322, 0]
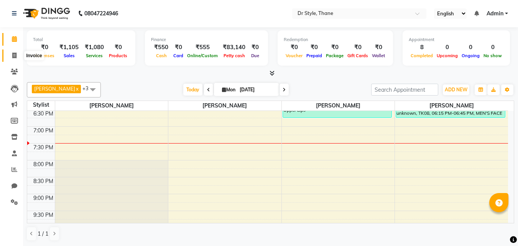
click at [9, 53] on span at bounding box center [14, 55] width 13 height 9
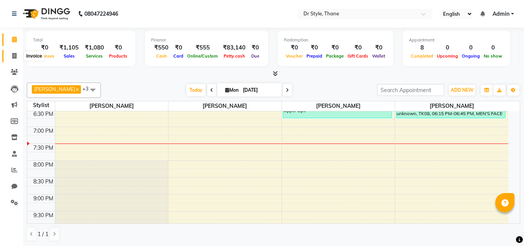
select select "7832"
select select "service"
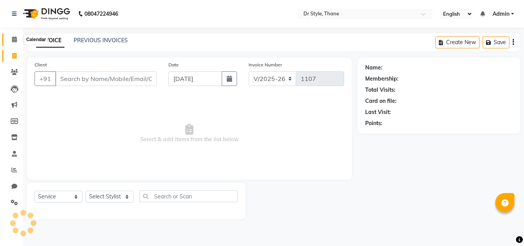
click at [12, 40] on icon at bounding box center [14, 39] width 5 height 6
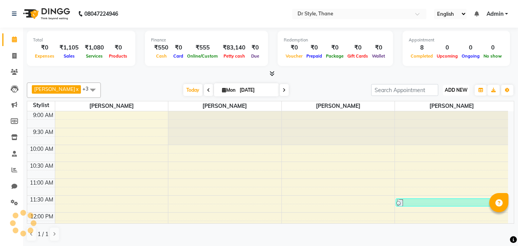
click at [449, 89] on span "ADD NEW" at bounding box center [456, 90] width 23 height 6
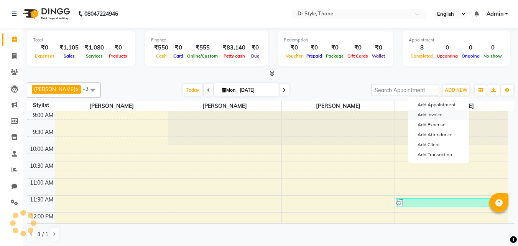
click at [435, 112] on link "Add Invoice" at bounding box center [439, 115] width 61 height 10
select select "service"
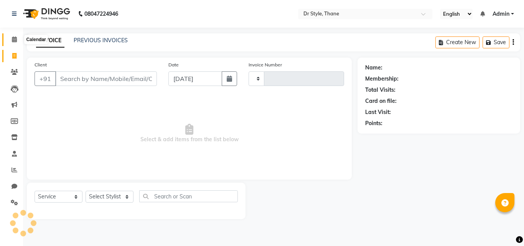
click at [12, 36] on span at bounding box center [14, 39] width 13 height 9
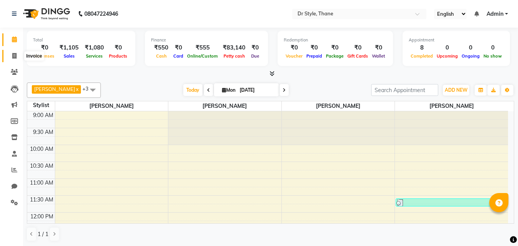
click at [15, 58] on icon at bounding box center [14, 56] width 4 height 6
select select "service"
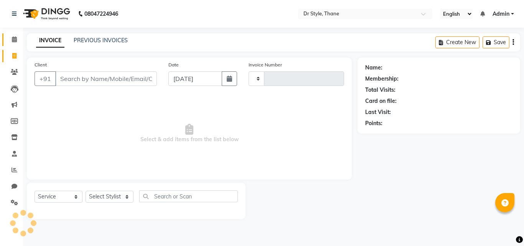
type input "1107"
select select "7832"
click at [15, 36] on span at bounding box center [14, 39] width 13 height 9
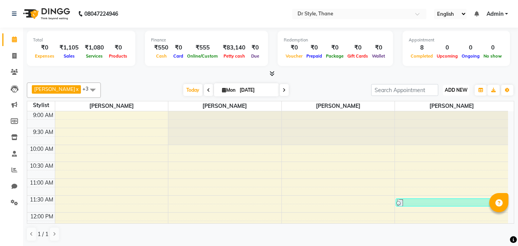
click at [445, 91] on span "ADD NEW" at bounding box center [456, 90] width 23 height 6
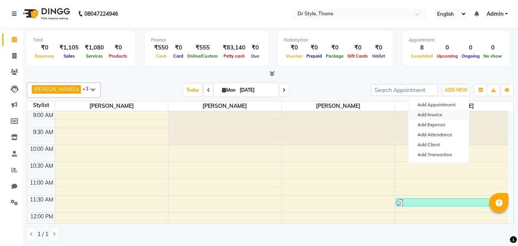
click at [433, 112] on link "Add Invoice" at bounding box center [439, 115] width 61 height 10
select select "service"
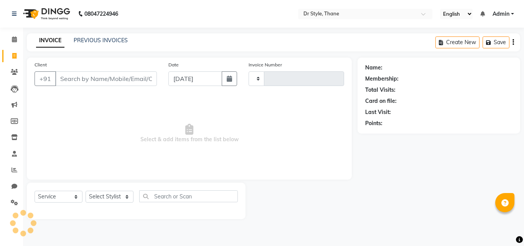
type input "1107"
select select "7832"
click at [13, 36] on span at bounding box center [14, 39] width 13 height 9
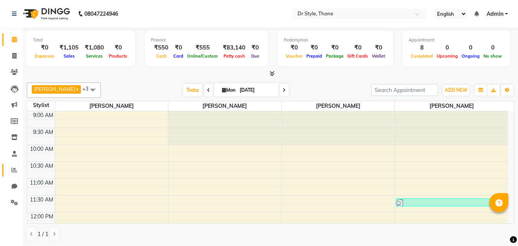
click at [14, 175] on link "Reports" at bounding box center [11, 170] width 18 height 13
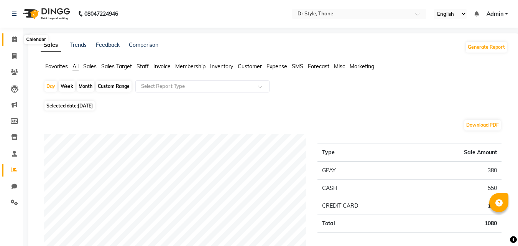
click at [15, 37] on icon at bounding box center [14, 39] width 5 height 6
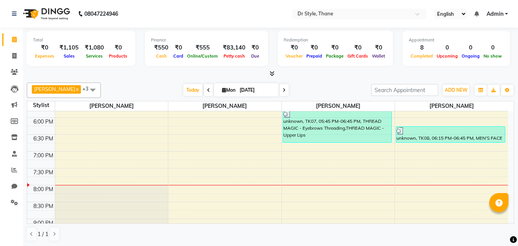
scroll to position [207, 0]
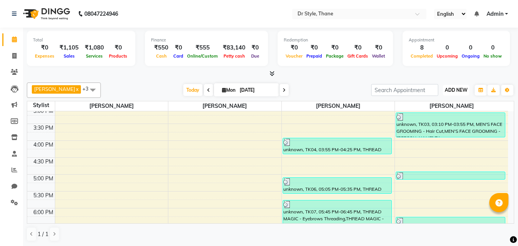
click at [445, 91] on span "ADD NEW" at bounding box center [456, 90] width 23 height 6
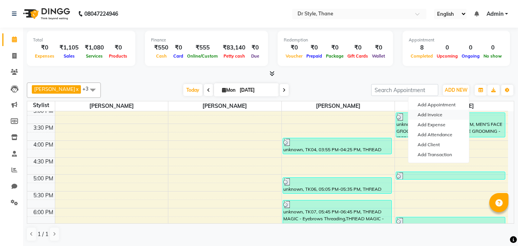
click at [439, 113] on link "Add Invoice" at bounding box center [439, 115] width 61 height 10
select select "service"
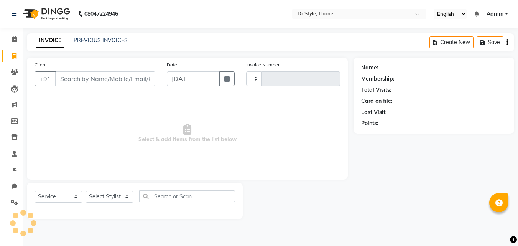
type input "1107"
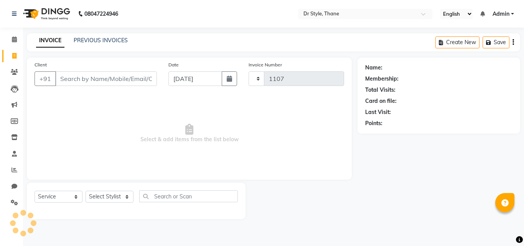
select select "7832"
click at [15, 41] on icon at bounding box center [14, 39] width 5 height 6
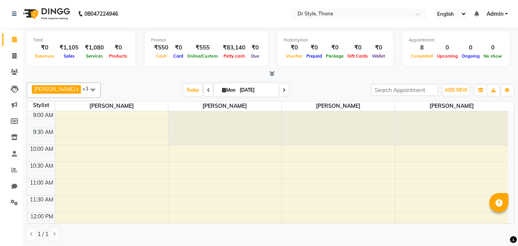
scroll to position [346, 0]
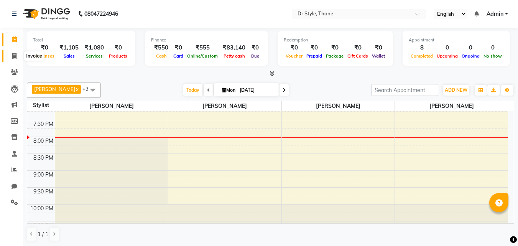
click at [14, 57] on icon at bounding box center [14, 56] width 4 height 6
select select "service"
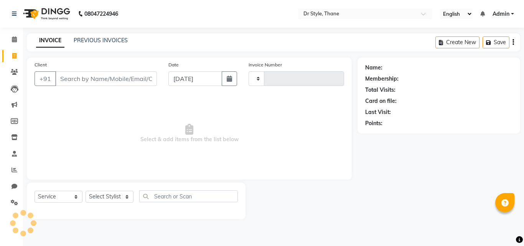
type input "1107"
select select "7832"
click at [91, 40] on link "PREVIOUS INVOICES" at bounding box center [101, 40] width 54 height 7
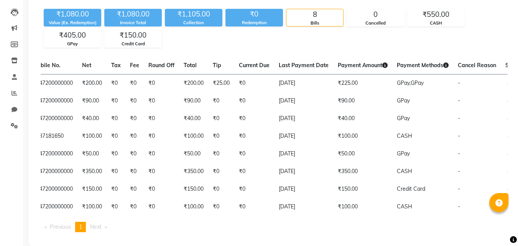
scroll to position [0, 139]
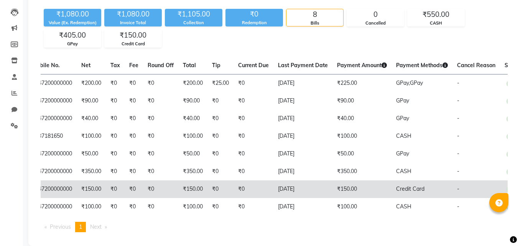
click at [274, 191] on td "₹0" at bounding box center [254, 189] width 40 height 18
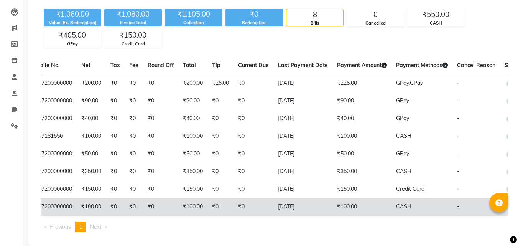
scroll to position [94, 0]
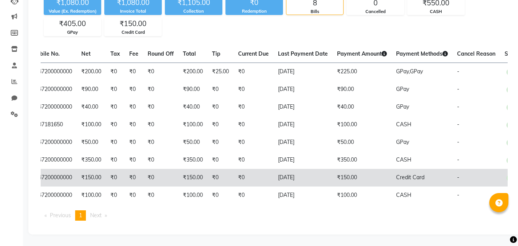
click at [325, 173] on td "[DATE]" at bounding box center [303, 178] width 59 height 18
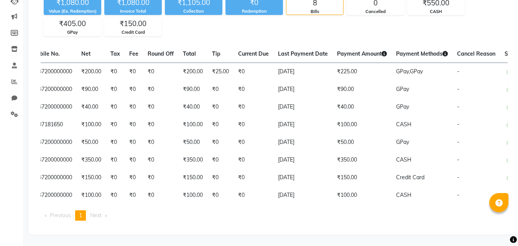
scroll to position [0, 0]
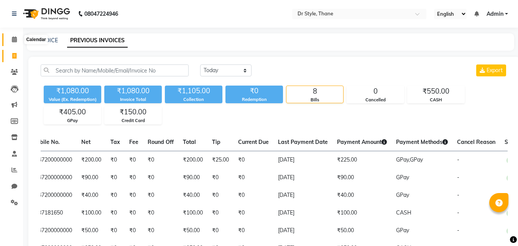
click at [12, 40] on icon at bounding box center [14, 39] width 5 height 6
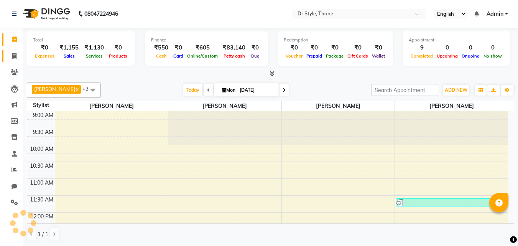
scroll to position [346, 0]
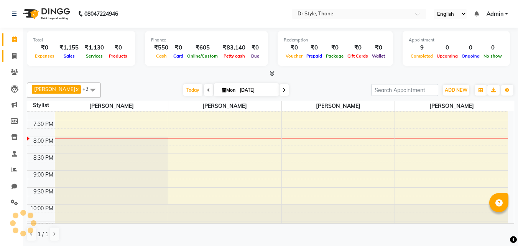
click at [15, 59] on span at bounding box center [14, 56] width 13 height 9
select select "service"
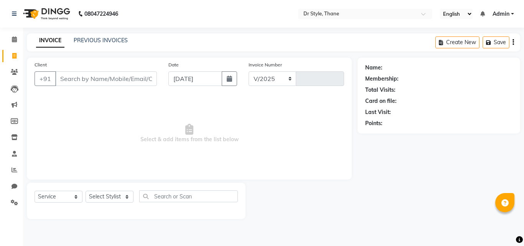
select select "7832"
type input "1107"
click at [107, 38] on link "PREVIOUS INVOICES" at bounding box center [101, 40] width 54 height 7
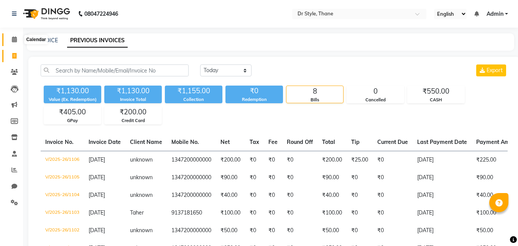
click at [10, 39] on span at bounding box center [14, 39] width 13 height 9
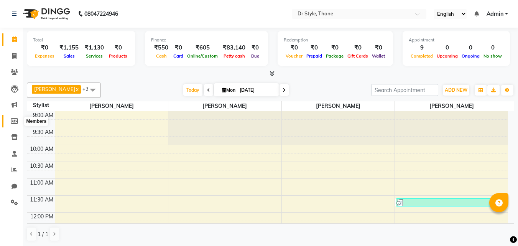
click at [17, 121] on icon at bounding box center [14, 121] width 7 height 6
select select
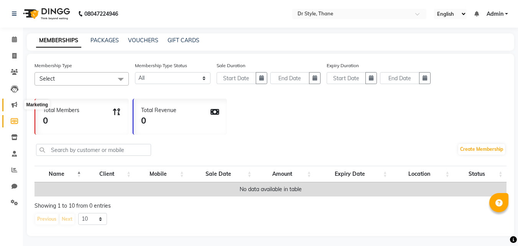
click at [13, 106] on icon at bounding box center [15, 105] width 6 height 6
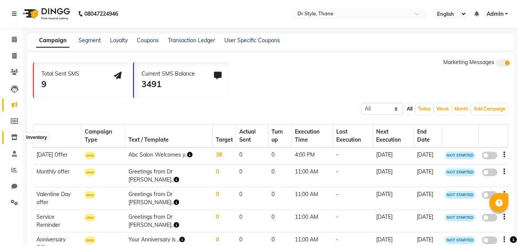
click at [13, 134] on span at bounding box center [14, 137] width 13 height 9
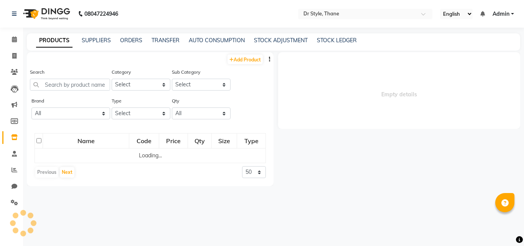
select select
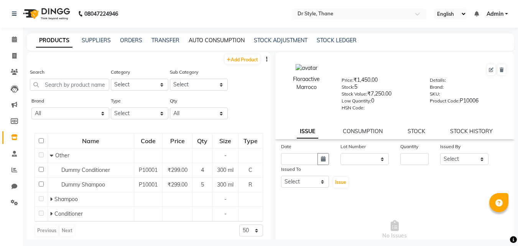
click at [205, 41] on link "AUTO CONSUMPTION" at bounding box center [217, 40] width 56 height 7
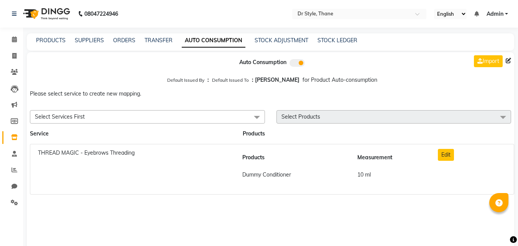
click at [102, 117] on span "Select Services First" at bounding box center [147, 116] width 235 height 13
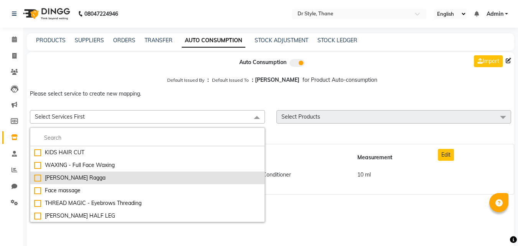
click at [86, 181] on div "DE-TAN Ragga" at bounding box center [147, 178] width 227 height 8
checkbox input "true"
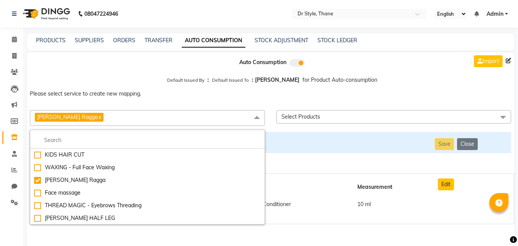
scroll to position [22, 0]
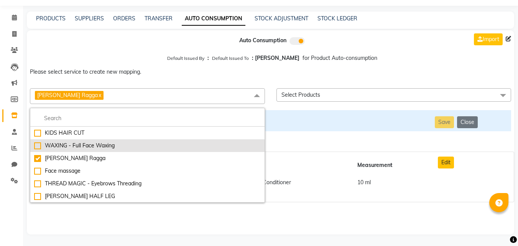
click at [83, 148] on div "WAXING - Full Face Waxing" at bounding box center [147, 146] width 227 height 8
checkbox input "true"
checkbox input "false"
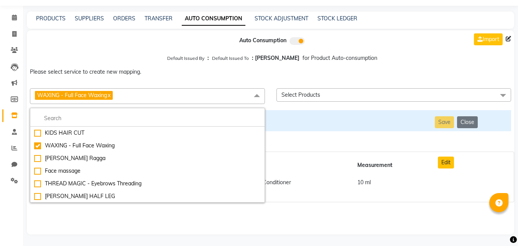
click at [378, 97] on span "Select Products" at bounding box center [394, 94] width 235 height 13
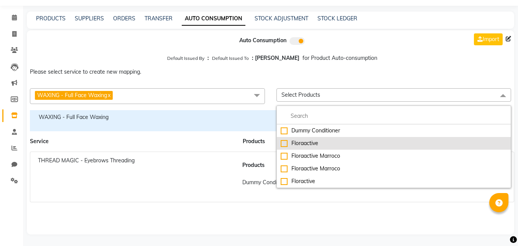
click at [299, 144] on div "Floraactive" at bounding box center [394, 143] width 227 height 8
checkbox input "true"
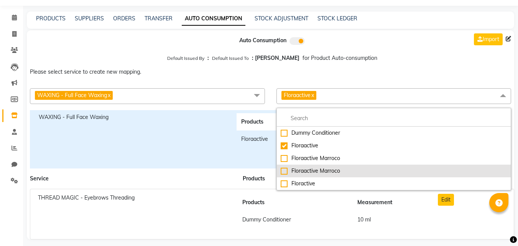
scroll to position [27, 0]
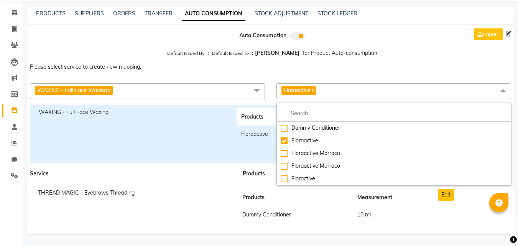
click at [246, 73] on p "Please select service to create new mapping." at bounding box center [271, 67] width 488 height 14
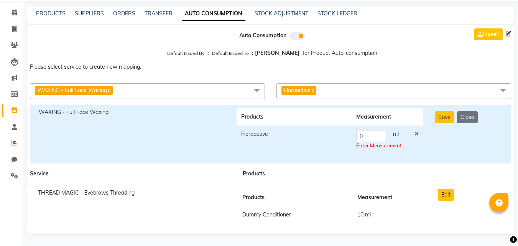
click at [112, 91] on span "WAXING - Full Face Waxing x" at bounding box center [74, 90] width 78 height 9
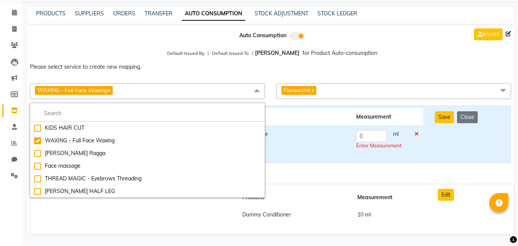
click at [417, 134] on icon at bounding box center [417, 133] width 4 height 5
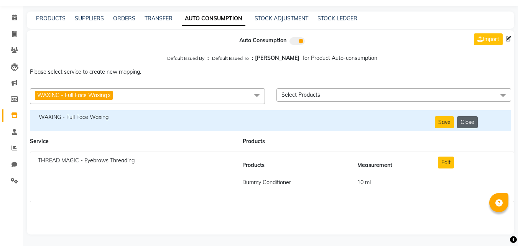
click at [466, 124] on button "Close" at bounding box center [467, 122] width 21 height 12
checkbox input "false"
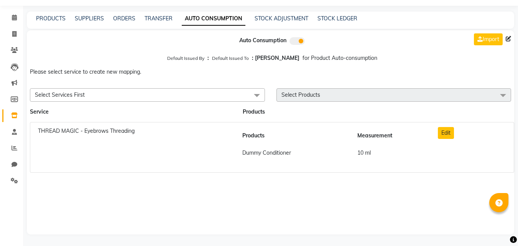
click at [283, 94] on span "Select Products" at bounding box center [301, 94] width 39 height 7
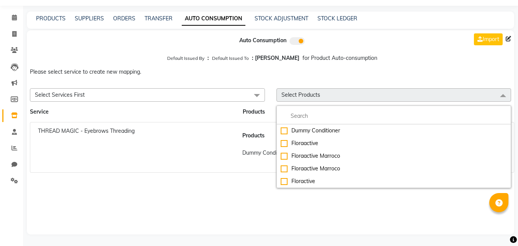
click at [200, 94] on span "Select Services First" at bounding box center [147, 94] width 235 height 13
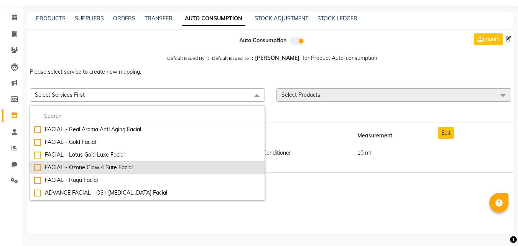
scroll to position [499, 0]
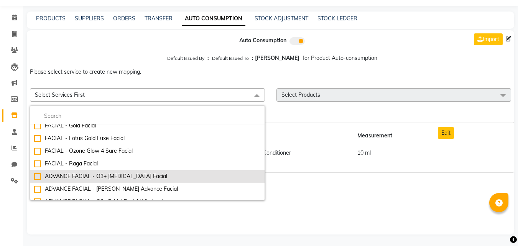
click at [119, 175] on div "ADVANCE FACIAL - O3+ Skin Whitening Facial" at bounding box center [147, 176] width 227 height 8
checkbox input "true"
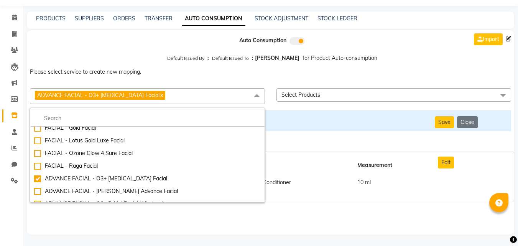
click at [311, 95] on span "Select Products" at bounding box center [301, 94] width 39 height 7
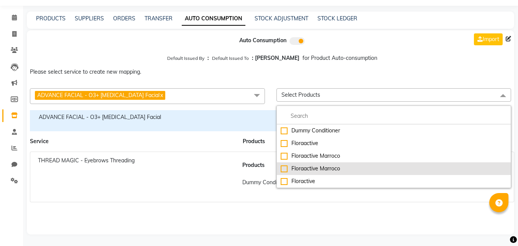
click at [285, 167] on div "Floraactive Marroco" at bounding box center [394, 169] width 227 height 8
checkbox input "true"
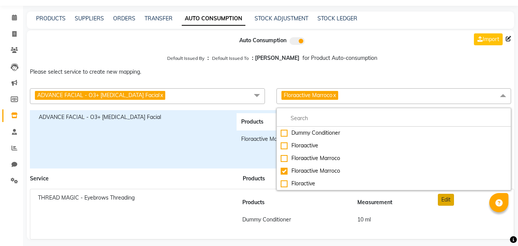
click at [446, 200] on button "Edit" at bounding box center [446, 200] width 16 height 12
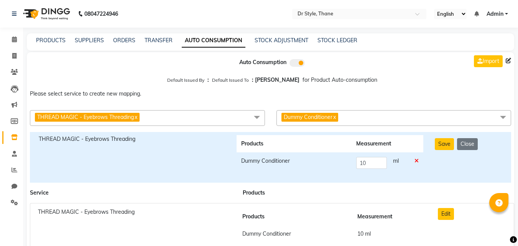
scroll to position [22, 0]
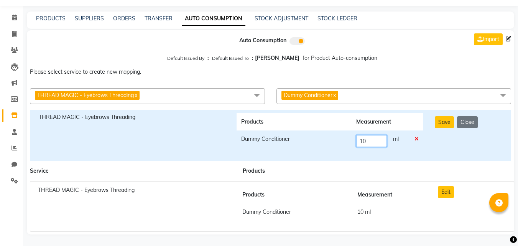
click at [377, 140] on input "10" at bounding box center [372, 141] width 31 height 12
click at [416, 138] on icon at bounding box center [417, 138] width 4 height 5
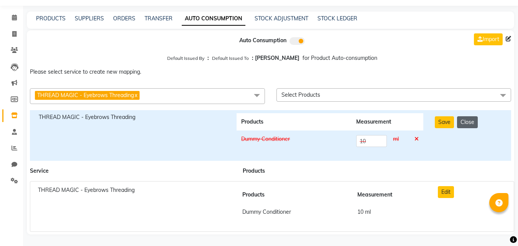
click at [469, 121] on button "Close" at bounding box center [467, 122] width 21 height 12
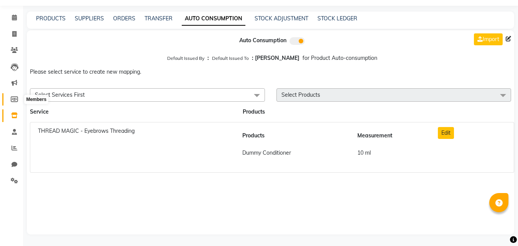
click at [17, 99] on icon at bounding box center [14, 99] width 7 height 6
select select
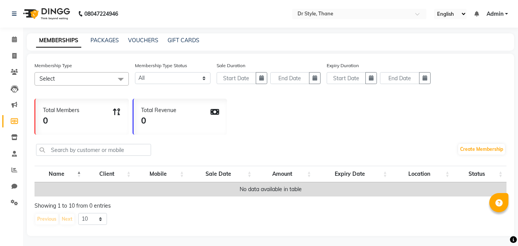
scroll to position [7, 0]
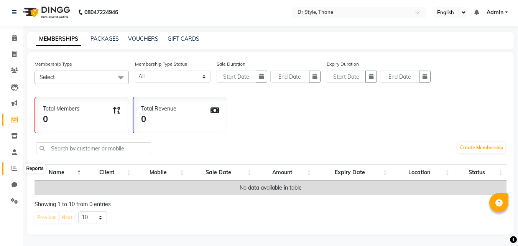
click at [13, 165] on icon at bounding box center [15, 168] width 6 height 6
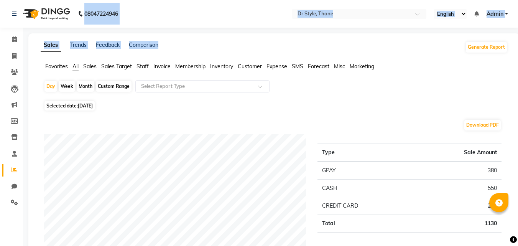
drag, startPoint x: 85, startPoint y: 14, endPoint x: 218, endPoint y: 45, distance: 136.4
click at [149, 16] on nav "08047224946 Select Location × Dr Style, Thane English ENGLISH Español العربية म…" at bounding box center [259, 14] width 518 height 28
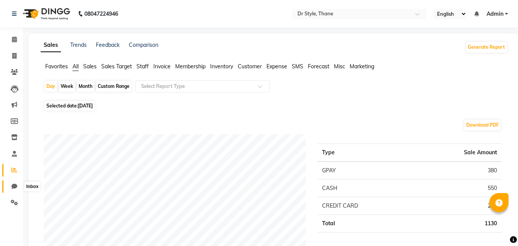
click at [13, 185] on icon at bounding box center [15, 186] width 6 height 6
select select "100"
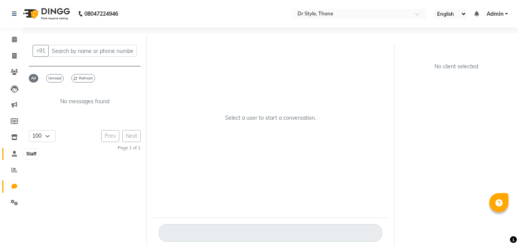
click at [15, 151] on icon at bounding box center [14, 154] width 5 height 6
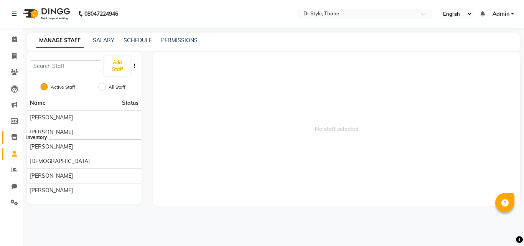
click at [14, 135] on icon at bounding box center [14, 137] width 7 height 6
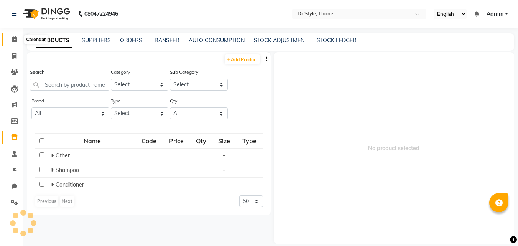
click at [15, 41] on icon at bounding box center [14, 39] width 5 height 6
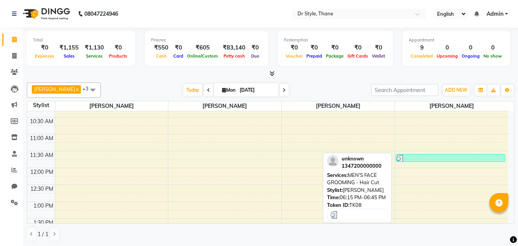
scroll to position [15, 0]
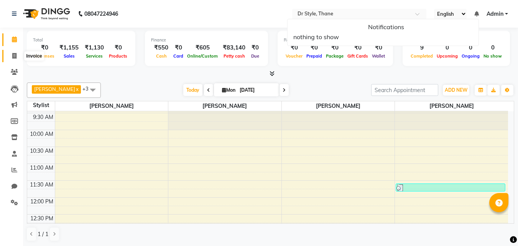
click at [10, 56] on span at bounding box center [14, 56] width 13 height 9
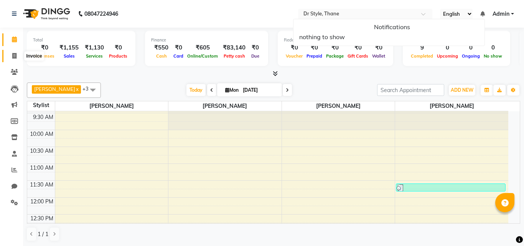
select select "7832"
select select "service"
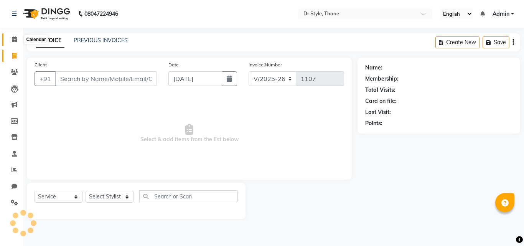
click at [12, 41] on icon at bounding box center [14, 39] width 5 height 6
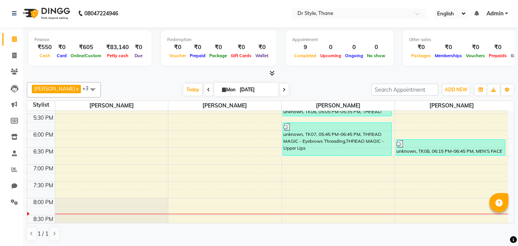
scroll to position [301, 0]
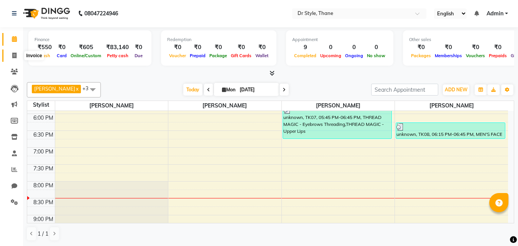
click at [14, 56] on icon at bounding box center [14, 56] width 4 height 6
select select "7832"
select select "service"
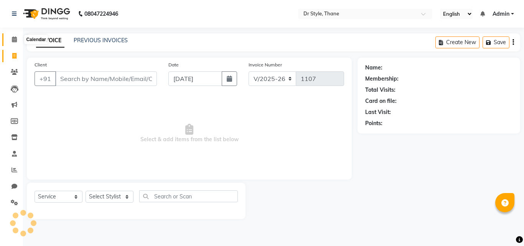
click at [12, 41] on icon at bounding box center [14, 39] width 5 height 6
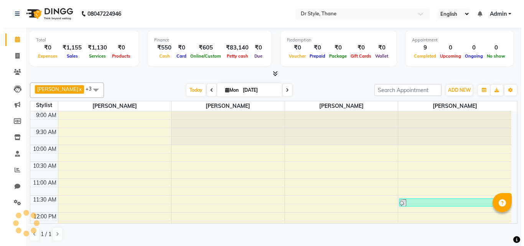
scroll to position [360, 0]
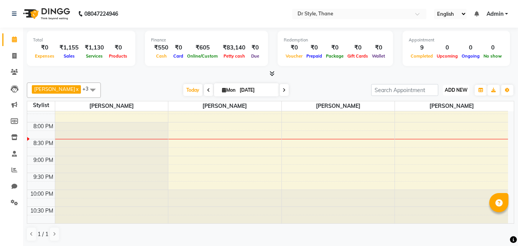
click at [444, 92] on button "ADD NEW Toggle Dropdown" at bounding box center [456, 90] width 26 height 11
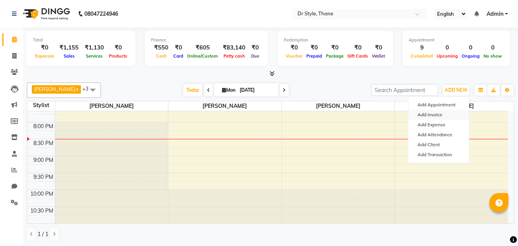
click at [424, 111] on link "Add Invoice" at bounding box center [439, 115] width 61 height 10
select select "service"
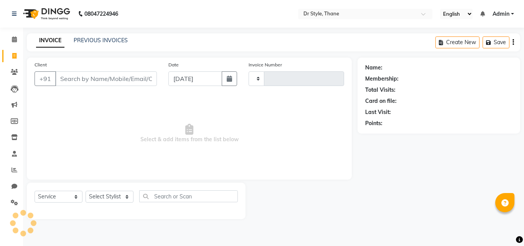
type input "1107"
select select "7832"
click at [121, 80] on input "Client" at bounding box center [106, 78] width 102 height 15
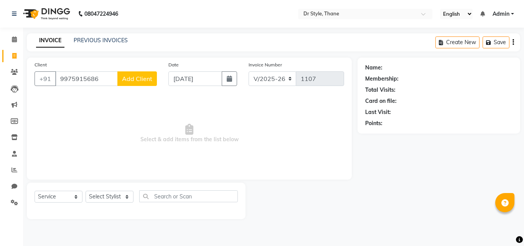
type input "9975915686"
click at [123, 81] on span "Add Client" at bounding box center [137, 79] width 30 height 8
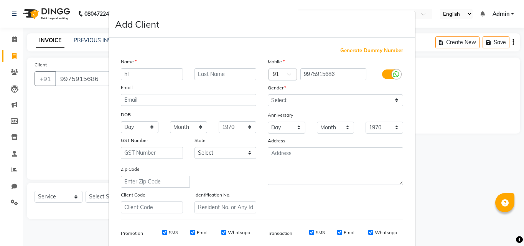
type input "h"
type input "Hitesh"
click at [282, 99] on select "Select Male Female Other Prefer Not To Say" at bounding box center [335, 100] width 135 height 12
select select "male"
click at [268, 94] on select "Select Male Female Other Prefer Not To Say" at bounding box center [335, 100] width 135 height 12
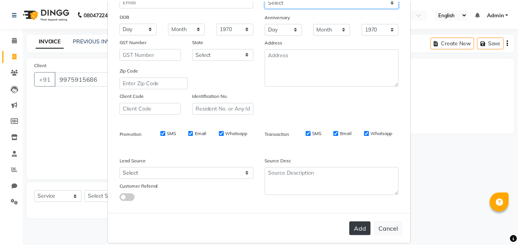
scroll to position [108, 0]
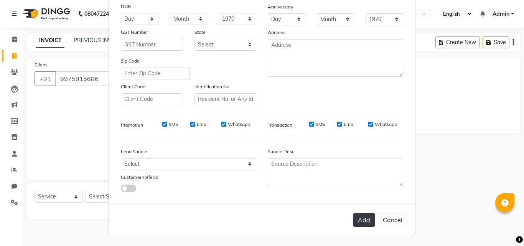
click at [363, 216] on button "Add" at bounding box center [363, 220] width 21 height 14
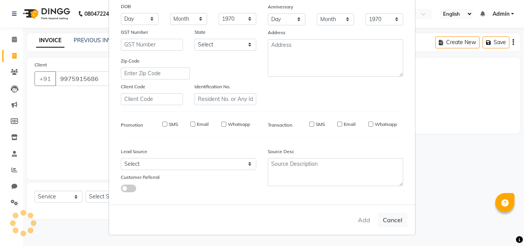
select select
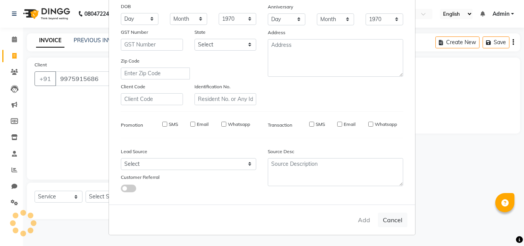
select select
checkbox input "false"
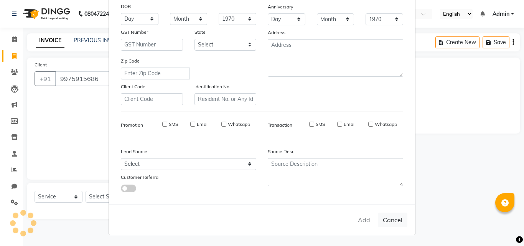
checkbox input "false"
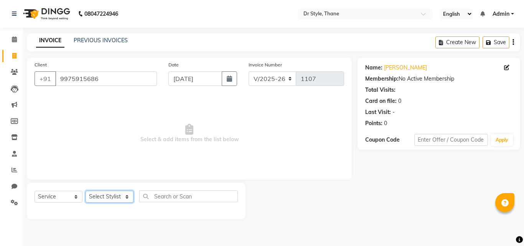
click at [112, 199] on select "Select Stylist Amir Apeksha Haider Salmani HASIM Salman Sheetal Panchal" at bounding box center [110, 197] width 48 height 12
select select "86376"
click at [86, 191] on select "Select Stylist Amir Apeksha Haider Salmani HASIM Salman Sheetal Panchal" at bounding box center [110, 197] width 48 height 12
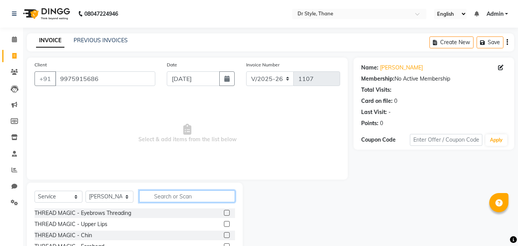
click at [182, 196] on input "text" at bounding box center [187, 196] width 96 height 12
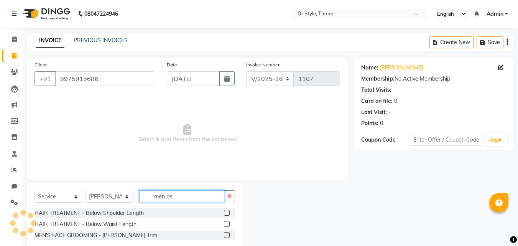
type input "men be"
click at [225, 233] on label at bounding box center [227, 235] width 6 height 6
click at [225, 233] on input "checkbox" at bounding box center [226, 235] width 5 height 5
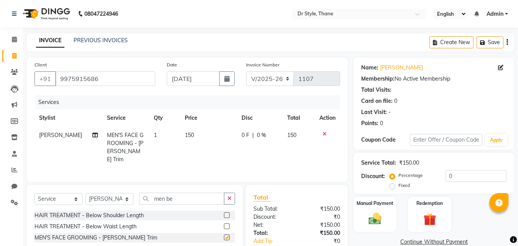
checkbox input "false"
click at [375, 215] on img at bounding box center [375, 218] width 21 height 15
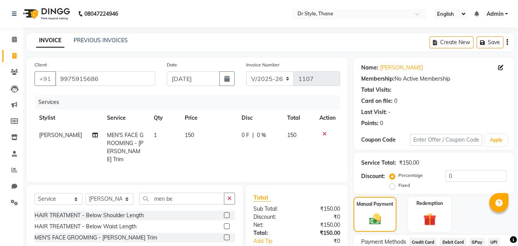
scroll to position [62, 0]
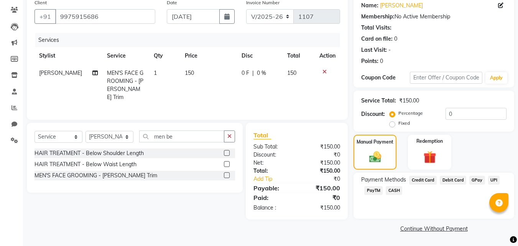
click at [468, 180] on div "GPay" at bounding box center [476, 181] width 19 height 10
click at [476, 180] on span "GPay" at bounding box center [478, 180] width 16 height 9
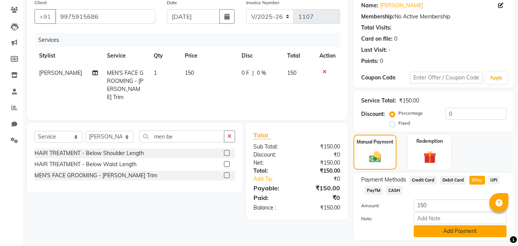
click at [449, 230] on button "Add Payment" at bounding box center [460, 231] width 93 height 12
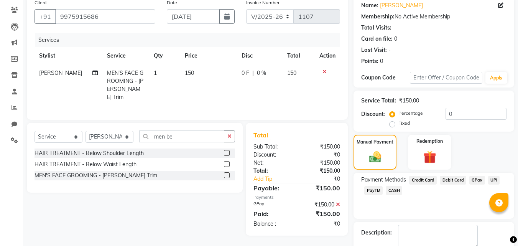
scroll to position [106, 0]
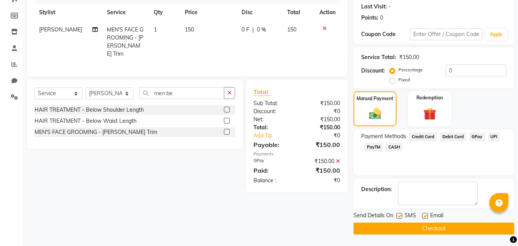
click at [434, 229] on button "Checkout" at bounding box center [434, 229] width 161 height 12
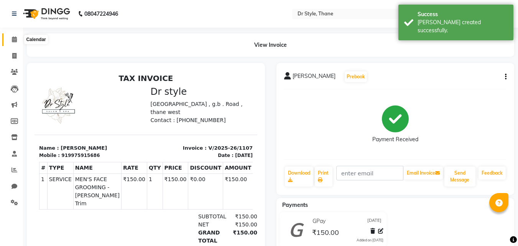
click at [16, 36] on icon at bounding box center [14, 39] width 5 height 6
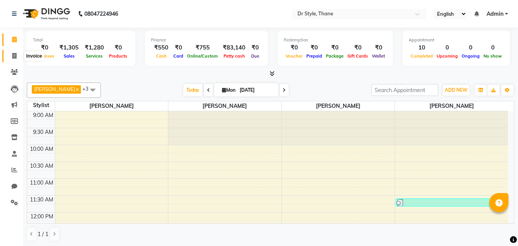
click at [11, 57] on span at bounding box center [14, 56] width 13 height 9
select select "service"
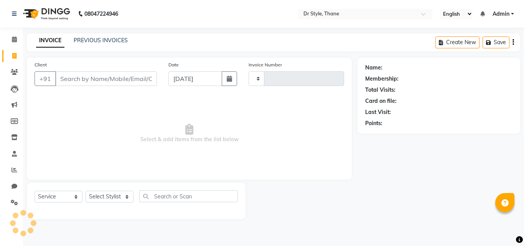
type input "1108"
select select "7832"
click at [123, 39] on link "PREVIOUS INVOICES" at bounding box center [101, 40] width 54 height 7
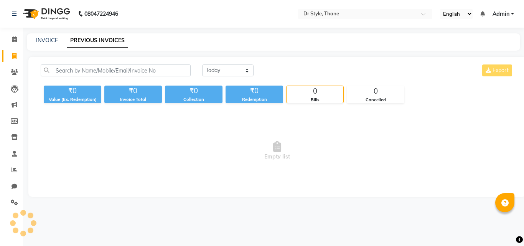
click at [123, 39] on link "PREVIOUS INVOICES" at bounding box center [97, 41] width 61 height 14
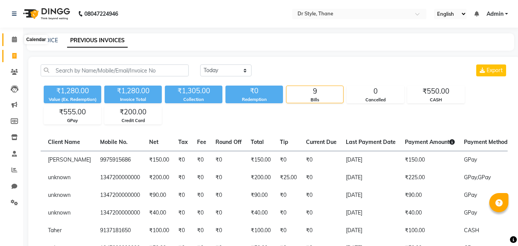
click at [15, 35] on span at bounding box center [14, 39] width 13 height 9
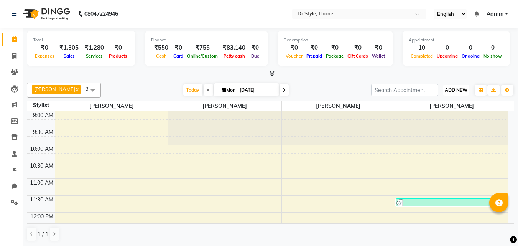
click at [445, 90] on span "ADD NEW" at bounding box center [456, 90] width 23 height 6
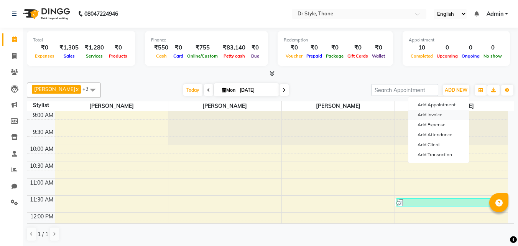
click at [424, 112] on link "Add Invoice" at bounding box center [439, 115] width 61 height 10
select select "service"
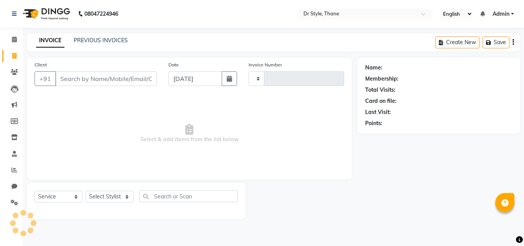
type input "1108"
select select "7832"
click at [96, 80] on input "Client" at bounding box center [106, 78] width 102 height 15
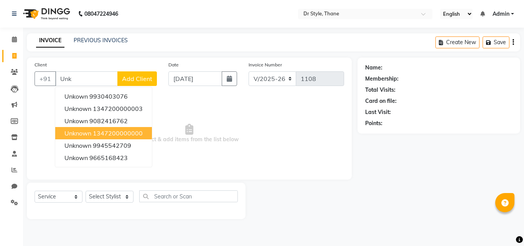
click at [90, 135] on span "unknown" at bounding box center [77, 133] width 27 height 8
type input "1347200000000"
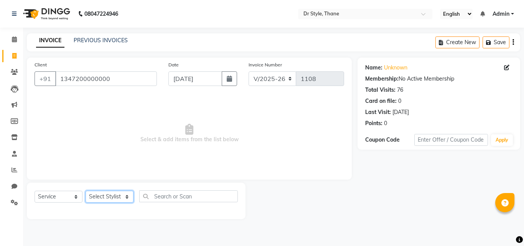
click at [107, 197] on select "Select Stylist Amir Apeksha Haider Salmani HASIM Salman Sheetal Panchal" at bounding box center [110, 197] width 48 height 12
select select "81004"
click at [86, 191] on select "Select Stylist Amir Apeksha Haider Salmani HASIM Salman Sheetal Panchal" at bounding box center [110, 197] width 48 height 12
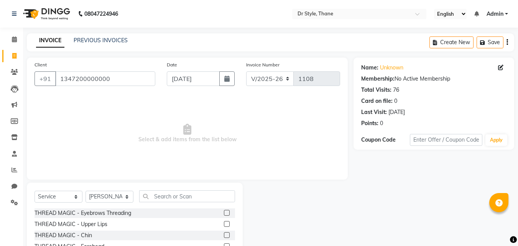
click at [224, 213] on label at bounding box center [227, 213] width 6 height 6
click at [224, 213] on input "checkbox" at bounding box center [226, 213] width 5 height 5
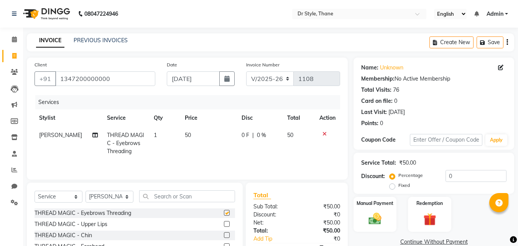
checkbox input "false"
click at [224, 223] on label at bounding box center [227, 224] width 6 height 6
click at [224, 223] on input "checkbox" at bounding box center [226, 224] width 5 height 5
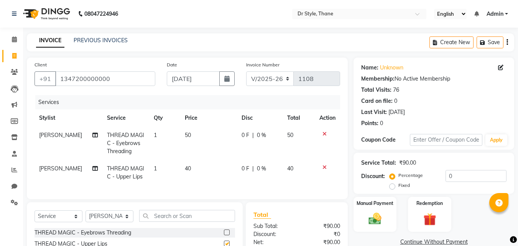
checkbox input "false"
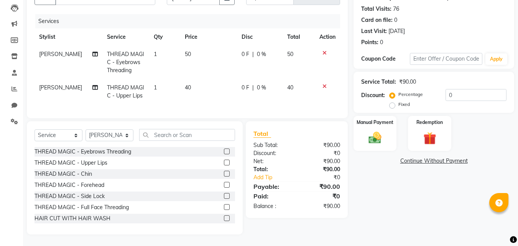
click at [224, 184] on label at bounding box center [227, 185] width 6 height 6
click at [224, 184] on input "checkbox" at bounding box center [226, 185] width 5 height 5
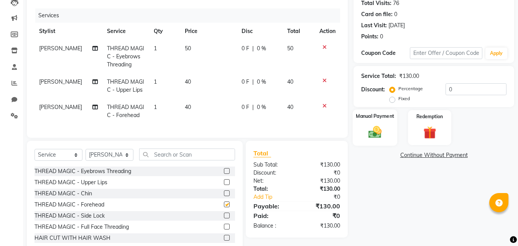
checkbox input "false"
click at [371, 139] on img at bounding box center [375, 131] width 21 height 15
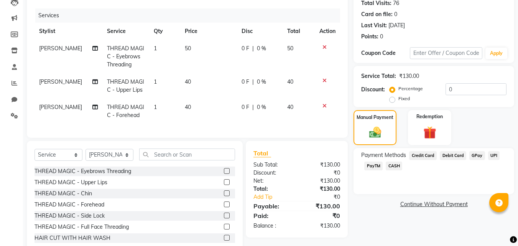
click at [475, 154] on span "GPay" at bounding box center [478, 155] width 16 height 9
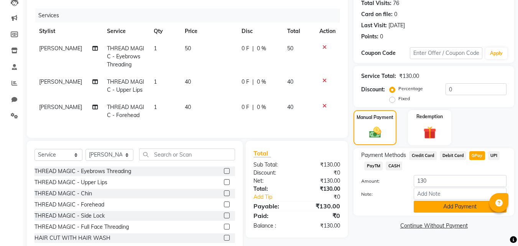
click at [441, 205] on button "Add Payment" at bounding box center [460, 207] width 93 height 12
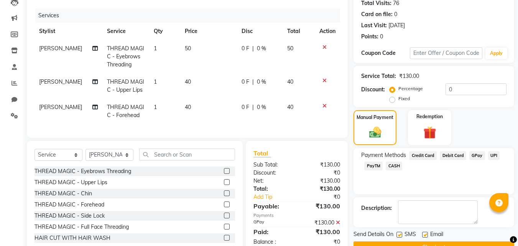
scroll to position [112, 0]
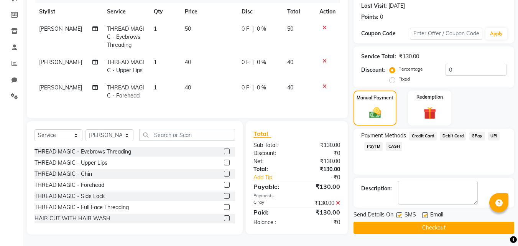
click at [419, 222] on button "Checkout" at bounding box center [434, 228] width 161 height 12
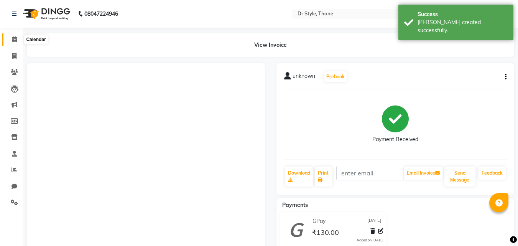
click at [15, 37] on icon at bounding box center [14, 39] width 5 height 6
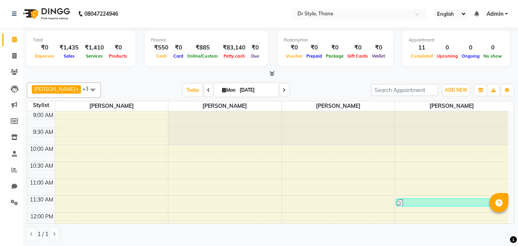
scroll to position [0, 0]
drag, startPoint x: 290, startPoint y: 17, endPoint x: 137, endPoint y: 79, distance: 164.6
click at [137, 79] on div "Total ₹0 Expenses ₹1,435 Sales ₹1,410 Services ₹0 Products Finance ₹550 Cash ₹0…" at bounding box center [270, 136] width 495 height 219
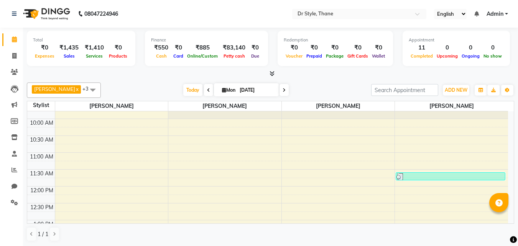
scroll to position [0, 0]
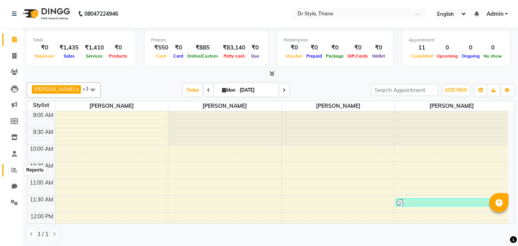
drag, startPoint x: 9, startPoint y: 172, endPoint x: 18, endPoint y: 176, distance: 9.6
click at [10, 172] on span at bounding box center [14, 170] width 13 height 9
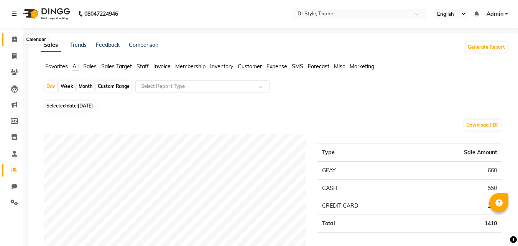
click at [13, 40] on icon at bounding box center [14, 39] width 5 height 6
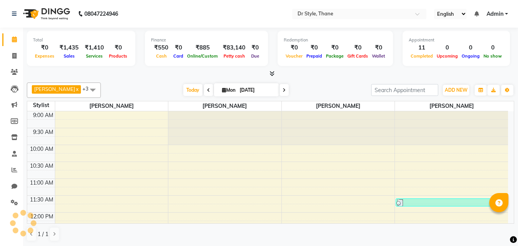
scroll to position [115, 0]
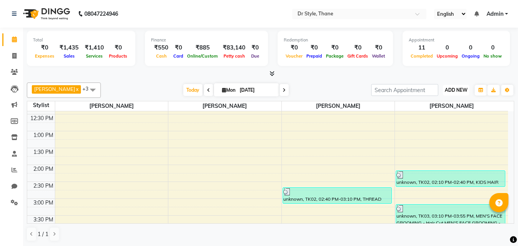
click at [446, 92] on span "ADD NEW" at bounding box center [456, 90] width 23 height 6
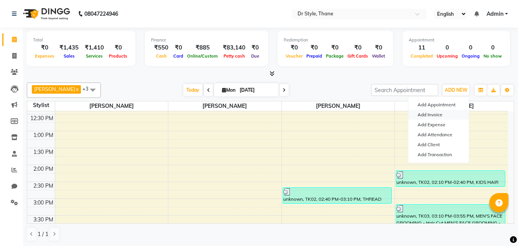
click at [438, 111] on link "Add Invoice" at bounding box center [439, 115] width 61 height 10
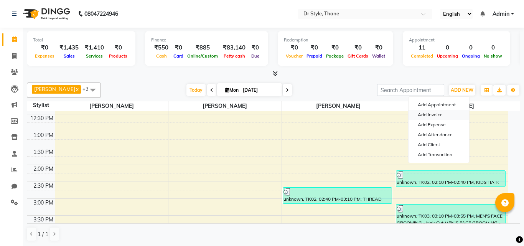
select select "7832"
select select "service"
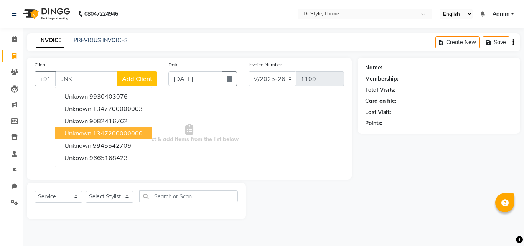
click at [78, 134] on span "unknown" at bounding box center [77, 133] width 27 height 8
type input "1347200000000"
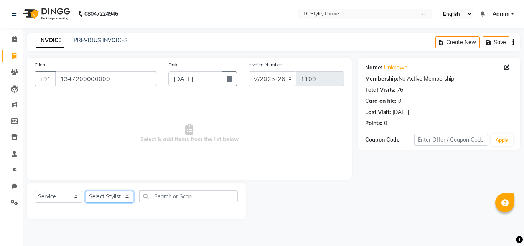
click at [117, 192] on select "Select Stylist Amir Apeksha Haider Salmani HASIM Salman Sheetal Panchal" at bounding box center [110, 197] width 48 height 12
select select "86376"
click at [86, 191] on select "Select Stylist Amir Apeksha Haider Salmani HASIM Salman Sheetal Panchal" at bounding box center [110, 197] width 48 height 12
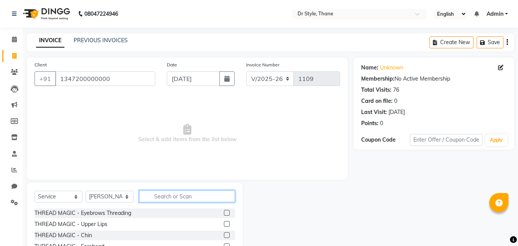
click at [173, 193] on input "text" at bounding box center [187, 196] width 96 height 12
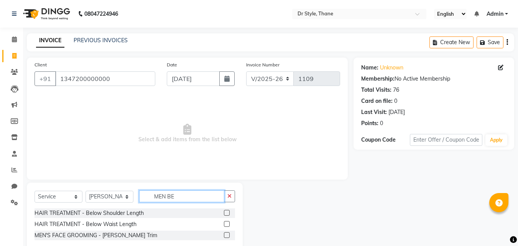
type input "MEN BE"
click at [226, 234] on label at bounding box center [227, 235] width 6 height 6
click at [226, 234] on input "checkbox" at bounding box center [226, 235] width 5 height 5
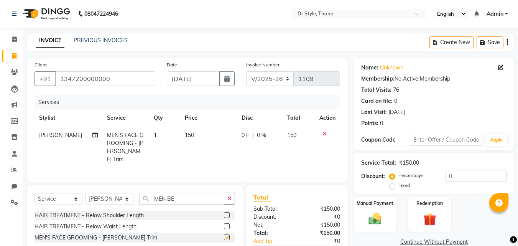
checkbox input "false"
click at [382, 214] on img at bounding box center [375, 218] width 21 height 15
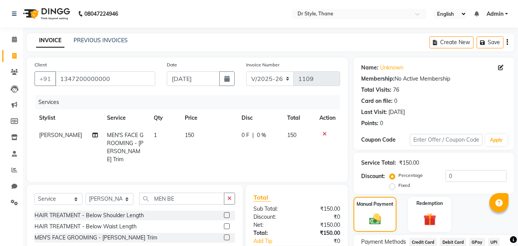
scroll to position [62, 0]
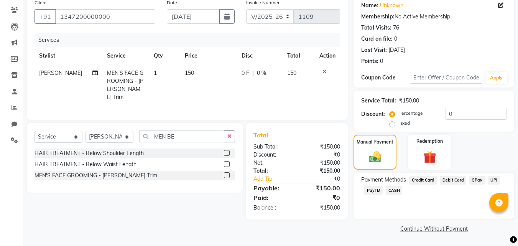
click at [391, 191] on span "CASH" at bounding box center [394, 190] width 17 height 9
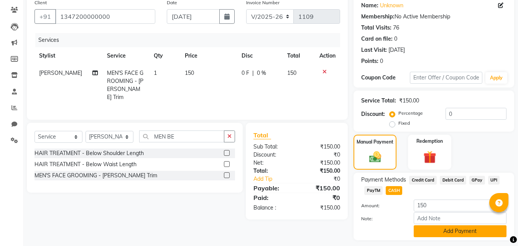
click at [424, 227] on button "Add Payment" at bounding box center [460, 231] width 93 height 12
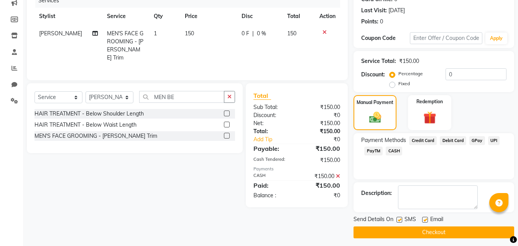
scroll to position [106, 0]
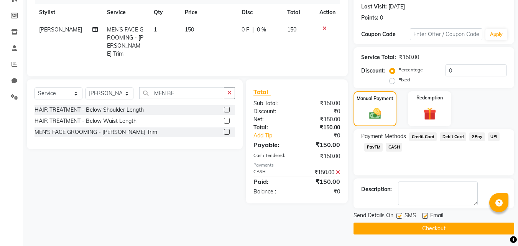
click at [424, 227] on button "Checkout" at bounding box center [434, 229] width 161 height 12
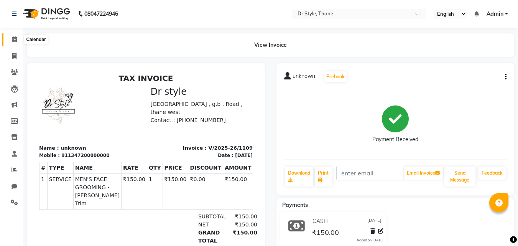
click at [14, 41] on icon at bounding box center [14, 39] width 5 height 6
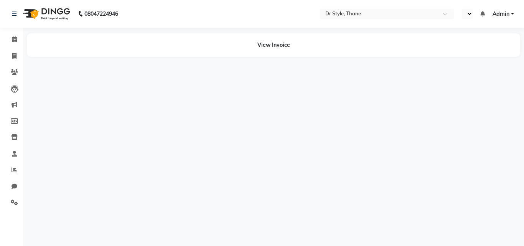
select select "en"
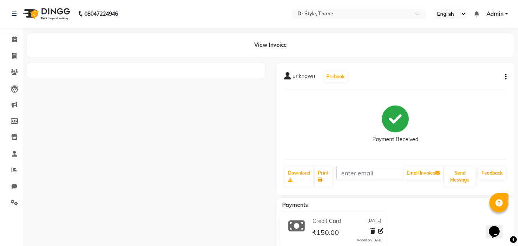
click at [507, 75] on div "unknown Prebook Payment Received Download Print Email Invoice Send Message Feed…" at bounding box center [396, 129] width 238 height 132
click at [506, 77] on icon "button" at bounding box center [506, 77] width 2 height 0
click at [460, 87] on div "Edit Invoice" at bounding box center [468, 87] width 53 height 10
select select "service"
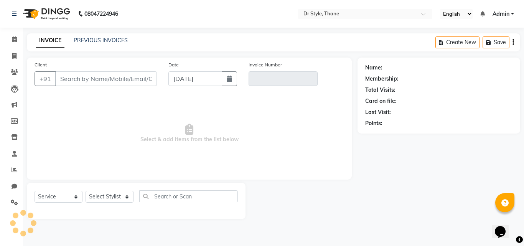
type input "1347200000000"
type input "V/2025-26/1100"
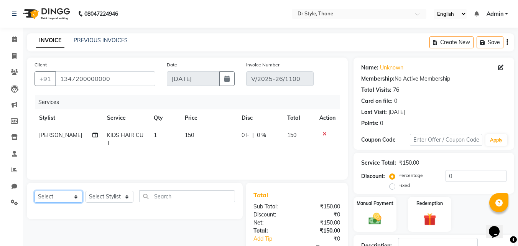
click at [56, 195] on select "Select Service Product Membership Package Voucher Prepaid Gift Card" at bounding box center [59, 197] width 48 height 12
select select "service"
click at [35, 191] on select "Select Service Product Membership Package Voucher Prepaid Gift Card" at bounding box center [59, 197] width 48 height 12
click at [112, 193] on select "Select Stylist [PERSON_NAME] [PERSON_NAME] [PERSON_NAME] [PERSON_NAME] [PERSON_…" at bounding box center [110, 197] width 48 height 12
select select "81004"
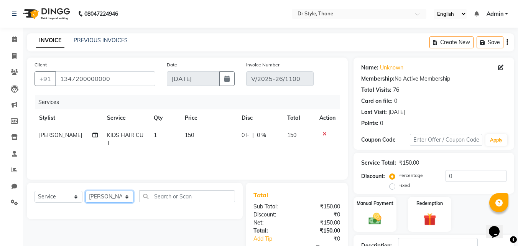
click at [86, 191] on select "Select Stylist [PERSON_NAME] [PERSON_NAME] [PERSON_NAME] [PERSON_NAME] [PERSON_…" at bounding box center [110, 197] width 48 height 12
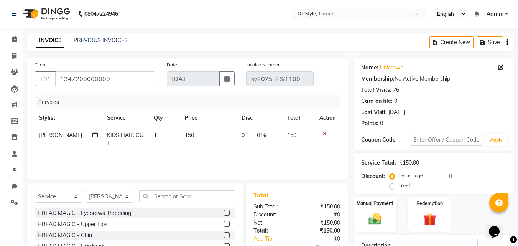
click at [224, 211] on label at bounding box center [227, 213] width 6 height 6
click at [224, 211] on input "checkbox" at bounding box center [226, 213] width 5 height 5
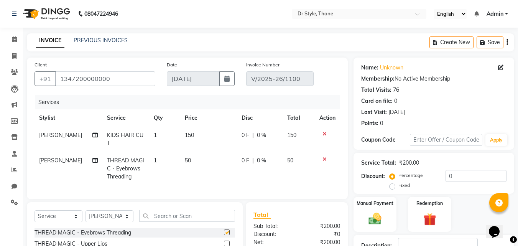
checkbox input "false"
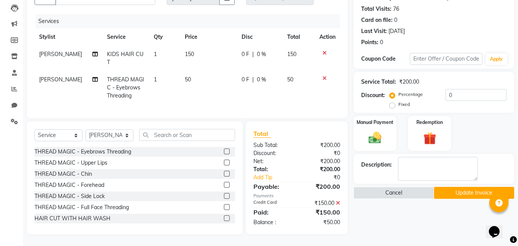
scroll to position [87, 0]
click at [339, 201] on icon at bounding box center [338, 202] width 4 height 5
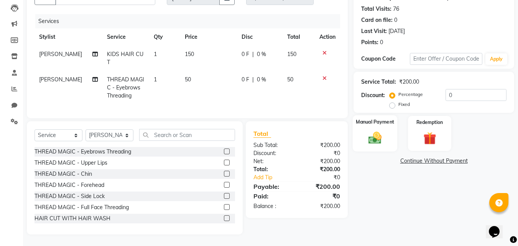
click at [374, 133] on img at bounding box center [375, 137] width 21 height 15
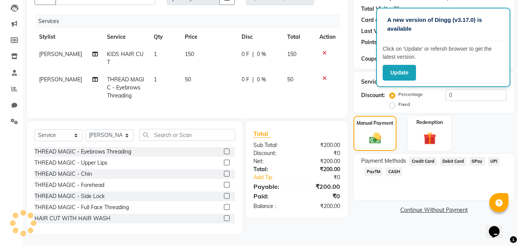
click at [417, 157] on span "Credit Card" at bounding box center [423, 161] width 28 height 9
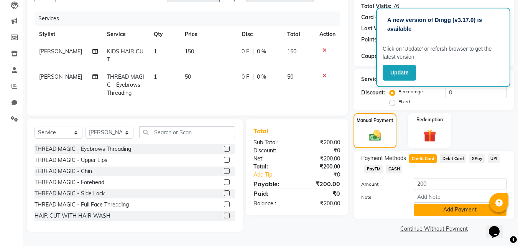
click at [450, 205] on button "Add Payment" at bounding box center [460, 210] width 93 height 12
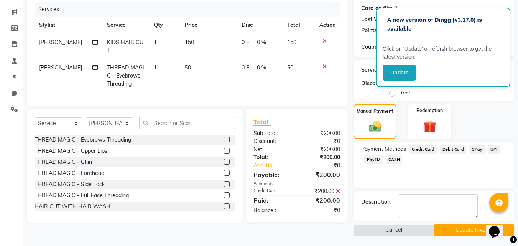
scroll to position [94, 0]
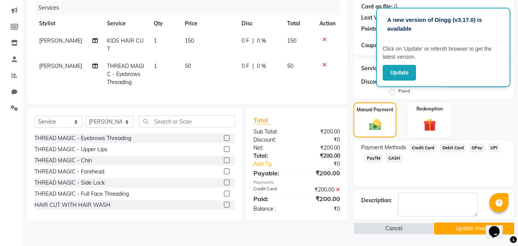
click at [457, 231] on button "Update Invoice" at bounding box center [474, 229] width 80 height 12
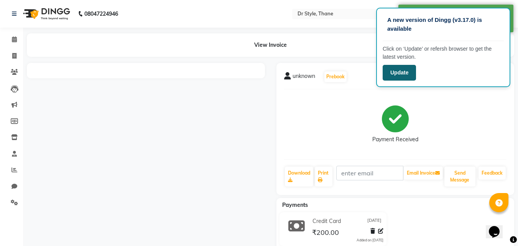
click at [399, 72] on button "Update" at bounding box center [399, 73] width 33 height 16
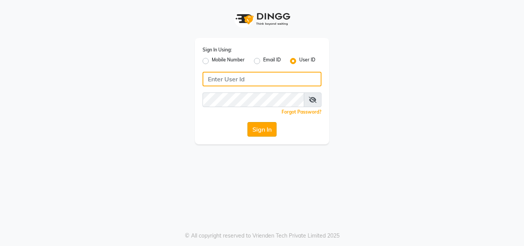
type input "[EMAIL_ADDRESS][DOMAIN_NAME]"
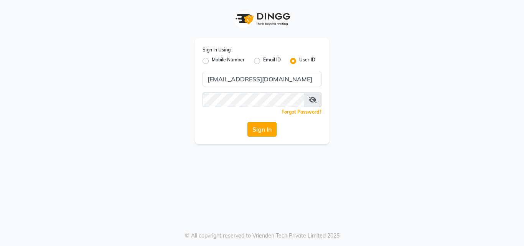
click at [256, 125] on button "Sign In" at bounding box center [262, 129] width 29 height 15
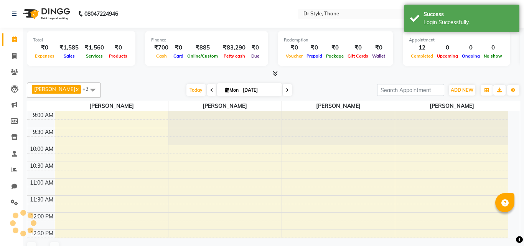
select select "en"
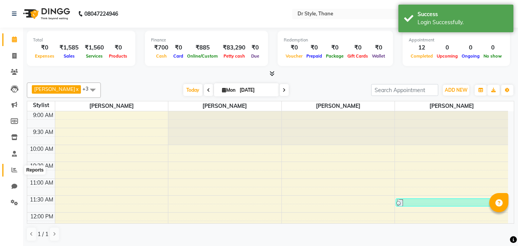
click at [17, 168] on icon at bounding box center [15, 170] width 6 height 6
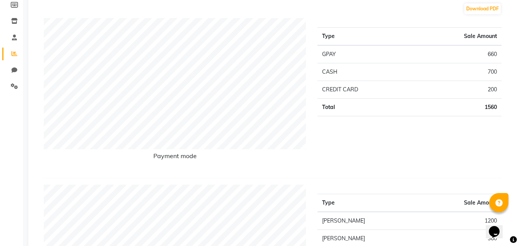
scroll to position [38, 0]
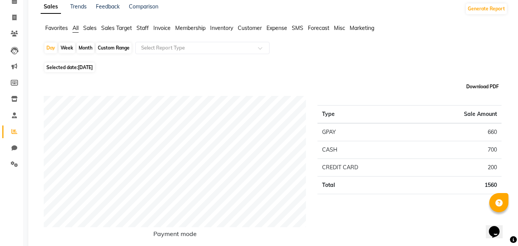
click at [478, 87] on button "Download PDF" at bounding box center [483, 86] width 36 height 11
